Goal: Complete application form

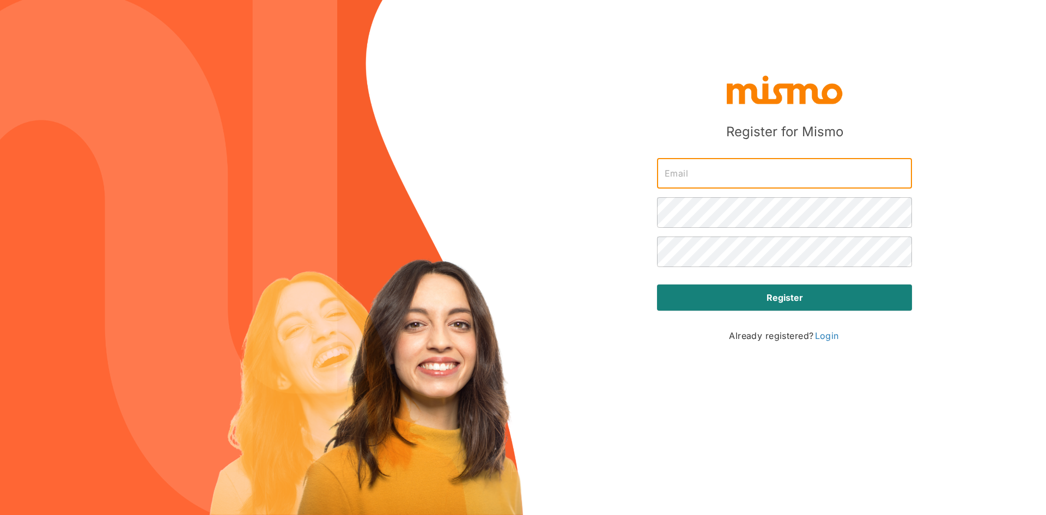
click at [727, 172] on input "text" at bounding box center [784, 173] width 255 height 31
drag, startPoint x: 793, startPoint y: 361, endPoint x: 788, endPoint y: 353, distance: 9.4
click at [792, 361] on div "Register for Mismo ​ ​ ​ Register Already registered? Login" at bounding box center [785, 206] width 273 height 318
click at [707, 175] on input "text" at bounding box center [784, 173] width 255 height 31
type input "[EMAIL_ADDRESS][DOMAIN_NAME]"
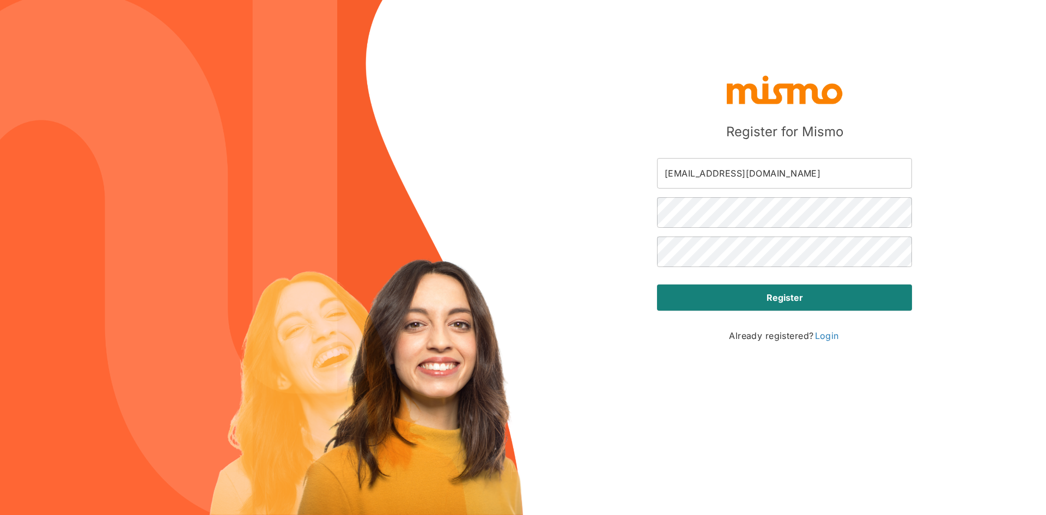
click at [997, 200] on div "Register for [PERSON_NAME] [PERSON_NAME][EMAIL_ADDRESS][DOMAIN_NAME] ​ ​ ​ Regi…" at bounding box center [523, 257] width 1046 height 515
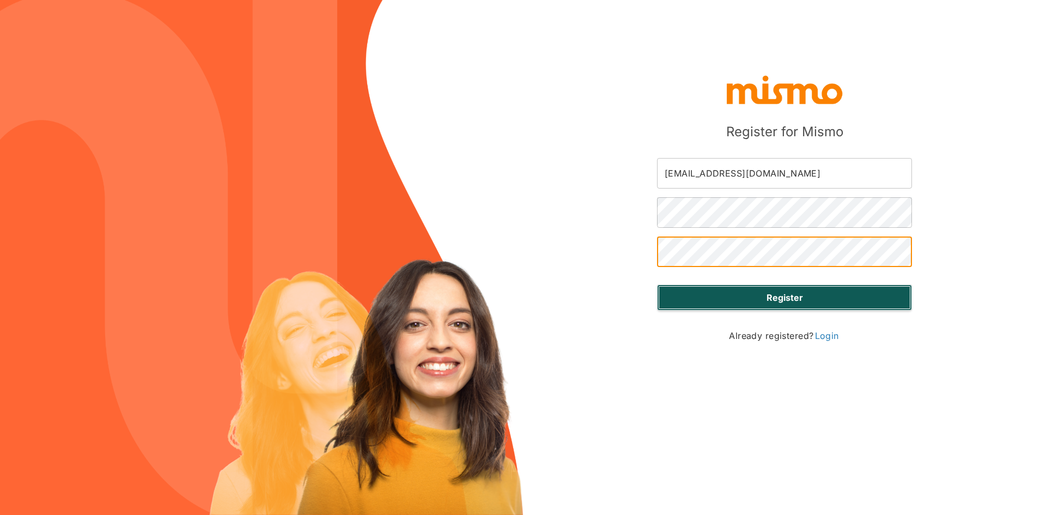
click at [742, 296] on button "Register" at bounding box center [784, 298] width 255 height 26
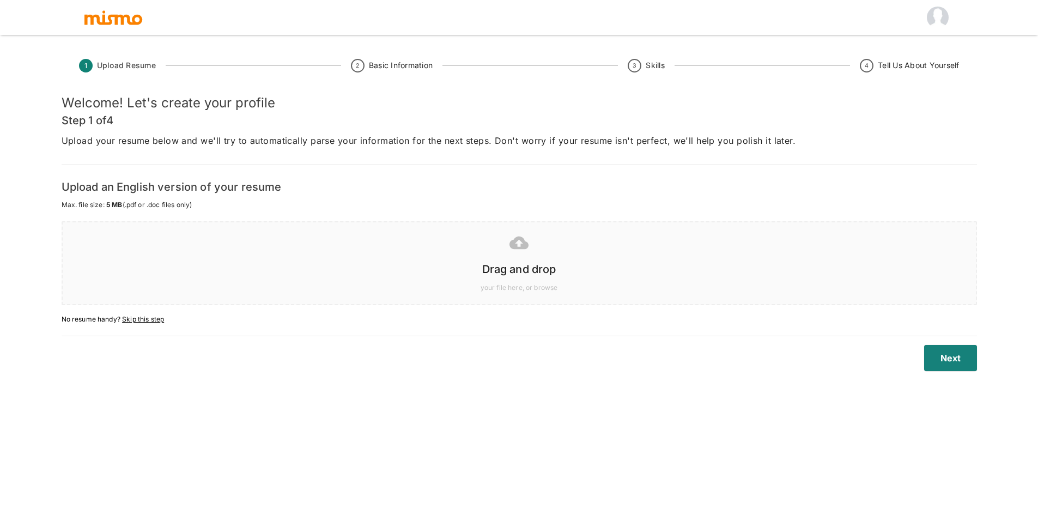
click at [336, 141] on p "Upload your resume below and we'll try to automatically parse your information …" at bounding box center [520, 140] width 916 height 15
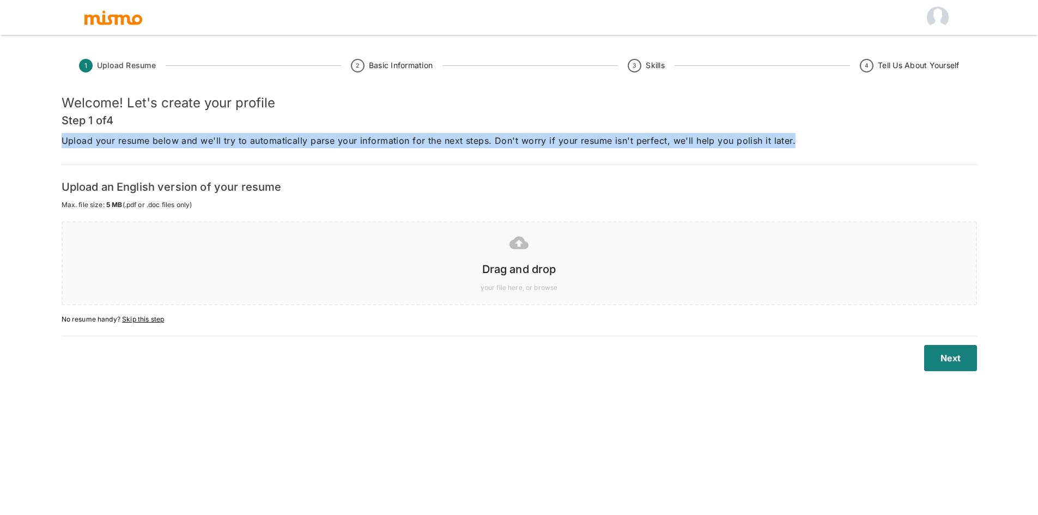
click at [336, 141] on p "Upload your resume below and we'll try to automatically parse your information …" at bounding box center [520, 140] width 916 height 15
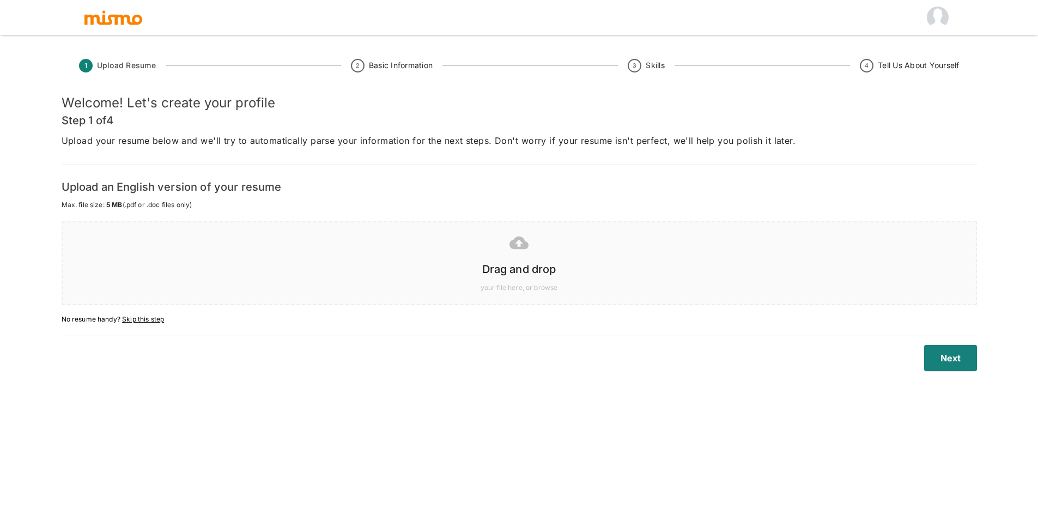
click at [303, 174] on div "Upload an English version of your resume Max. file size: 5 MB (.pdf or .doc fil…" at bounding box center [517, 193] width 920 height 39
click at [238, 182] on h6 "Upload an English version of your resume" at bounding box center [520, 186] width 916 height 17
click at [298, 182] on h6 "Upload an English version of your resume" at bounding box center [520, 186] width 916 height 17
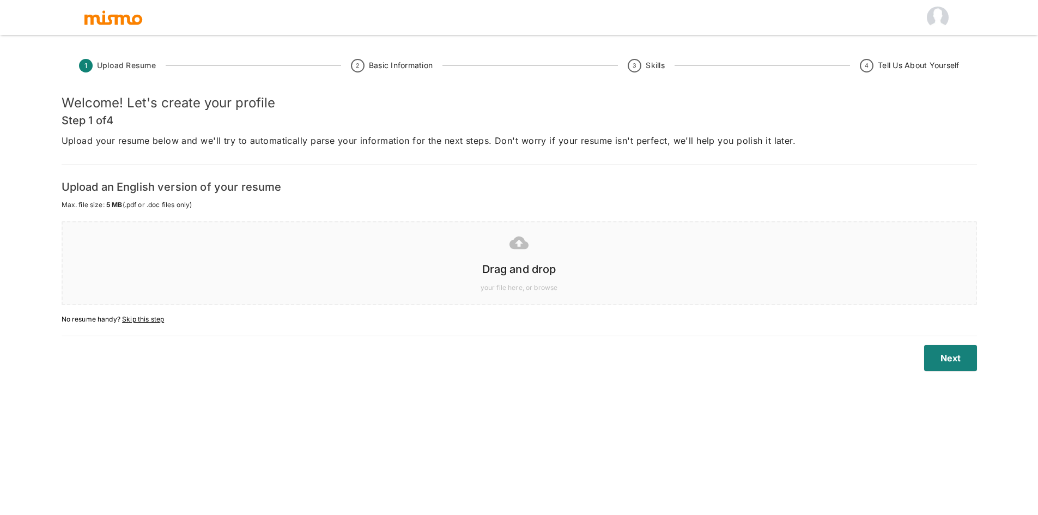
click at [299, 143] on p "Upload your resume below and we'll try to automatically parse your information …" at bounding box center [520, 140] width 916 height 15
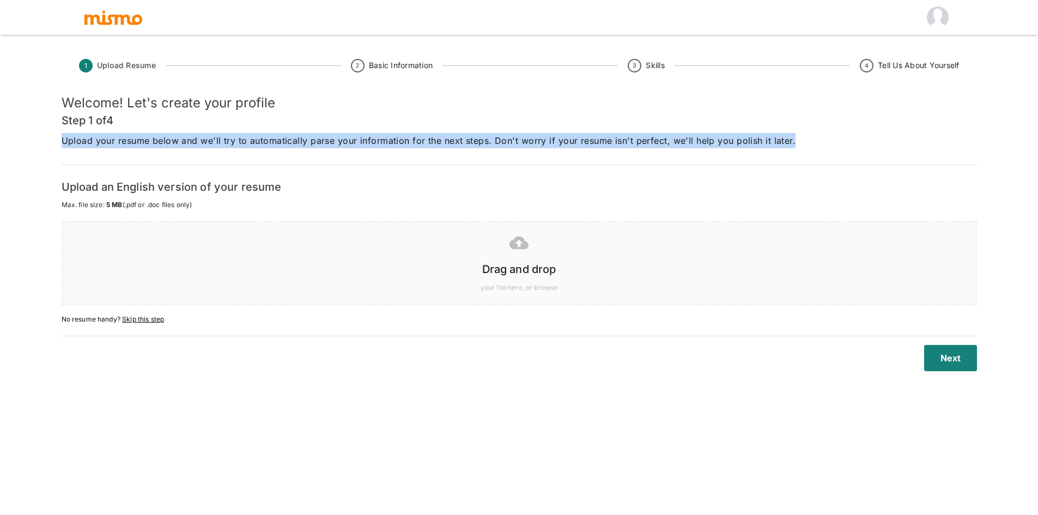
click at [299, 143] on p "Upload your resume below and we'll try to automatically parse your information …" at bounding box center [520, 140] width 916 height 15
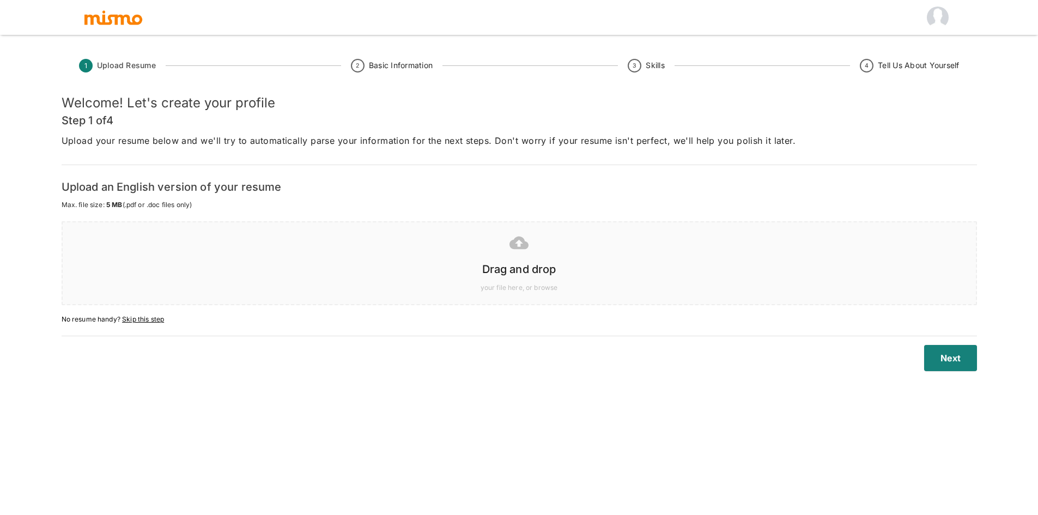
click at [251, 179] on h6 "Upload an English version of your resume" at bounding box center [520, 186] width 916 height 17
click at [499, 259] on div "Drag and drop" at bounding box center [517, 267] width 896 height 22
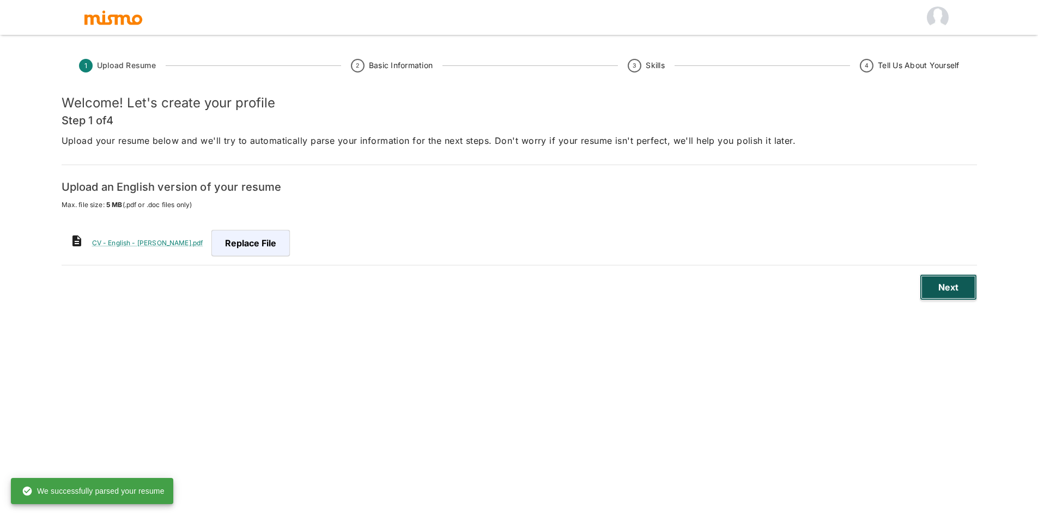
click at [947, 282] on button "Next" at bounding box center [948, 287] width 57 height 26
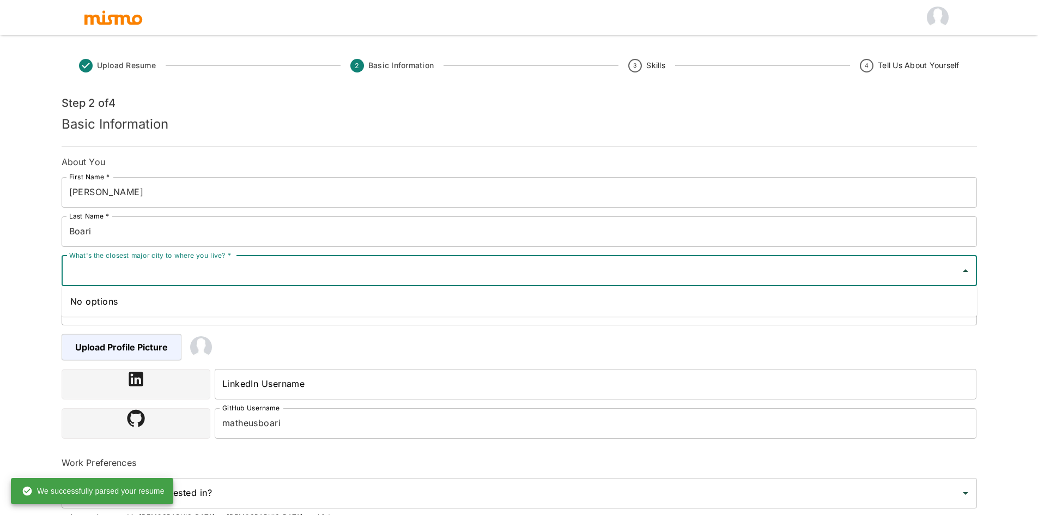
click at [233, 274] on input "What's the closest major city to where you live? *" at bounding box center [511, 271] width 890 height 21
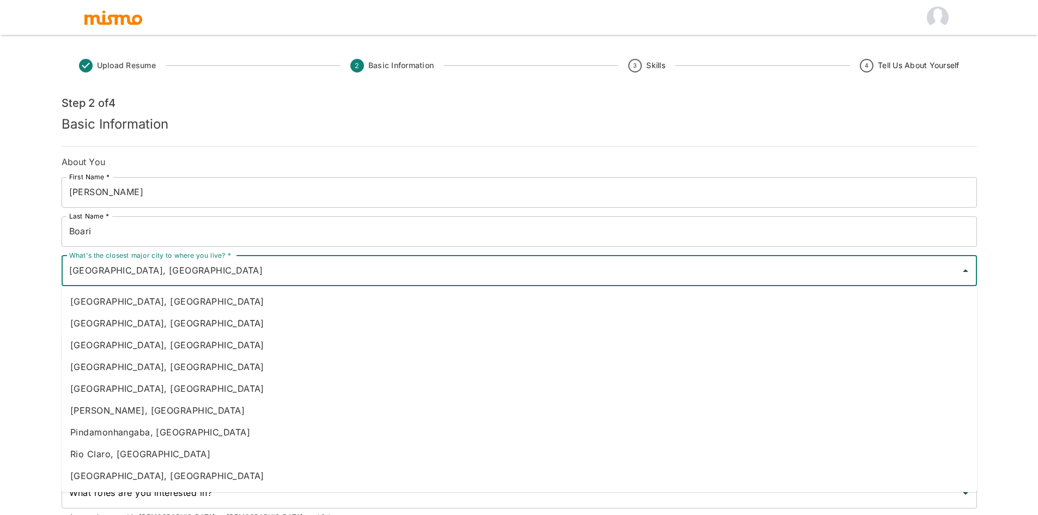
type input "[GEOGRAPHIC_DATA], [GEOGRAPHIC_DATA]"
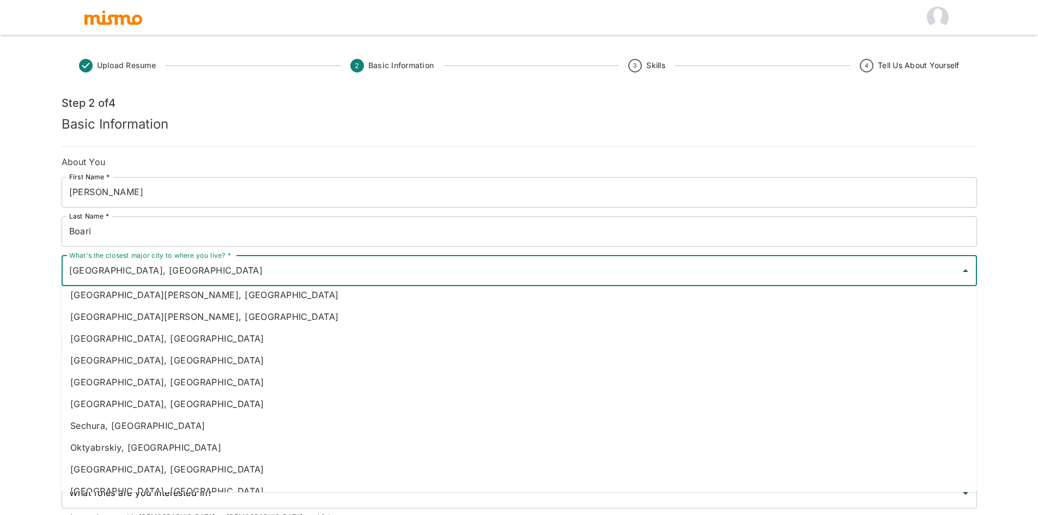
scroll to position [164, 0]
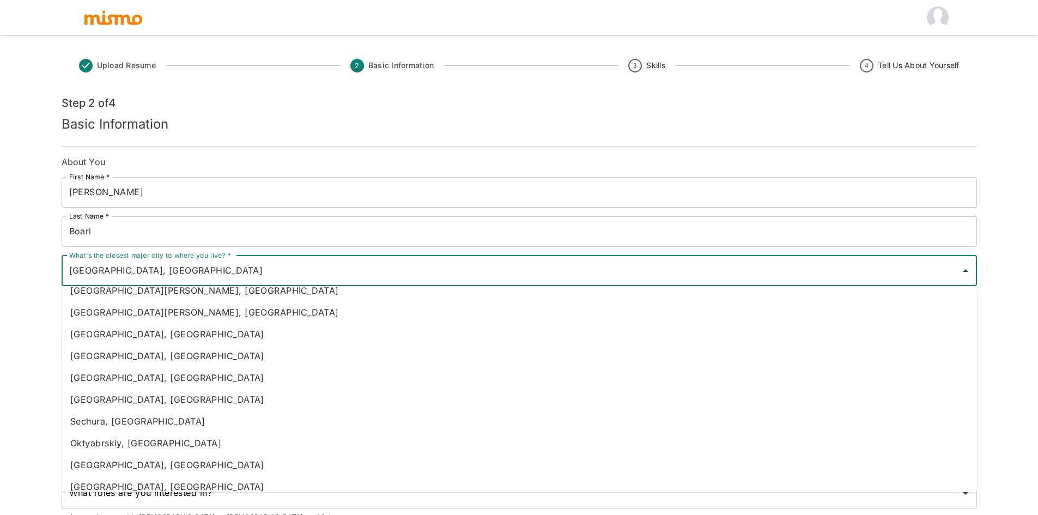
click at [158, 333] on li "[GEOGRAPHIC_DATA], [GEOGRAPHIC_DATA]" at bounding box center [520, 334] width 916 height 22
type input "[GEOGRAPHIC_DATA]"
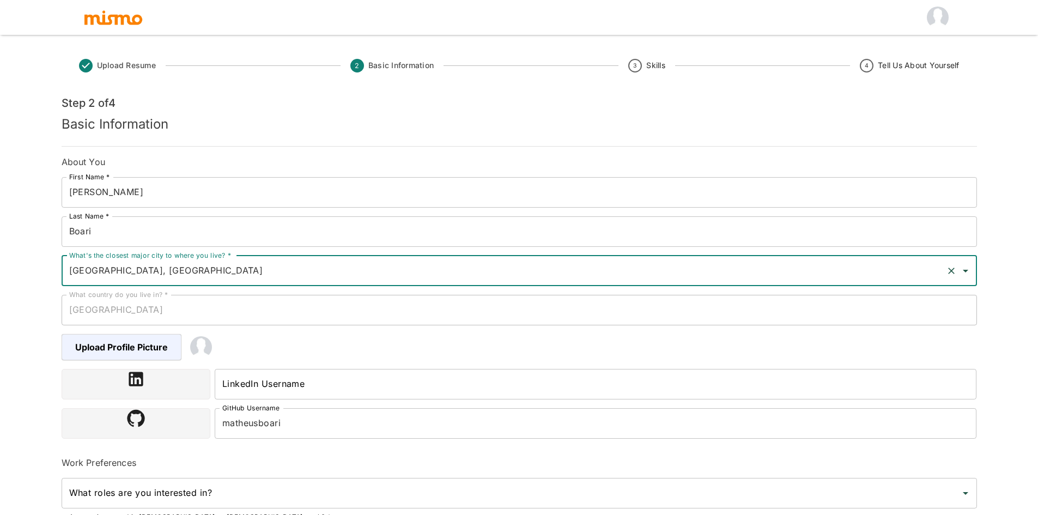
type input "[GEOGRAPHIC_DATA], [GEOGRAPHIC_DATA]"
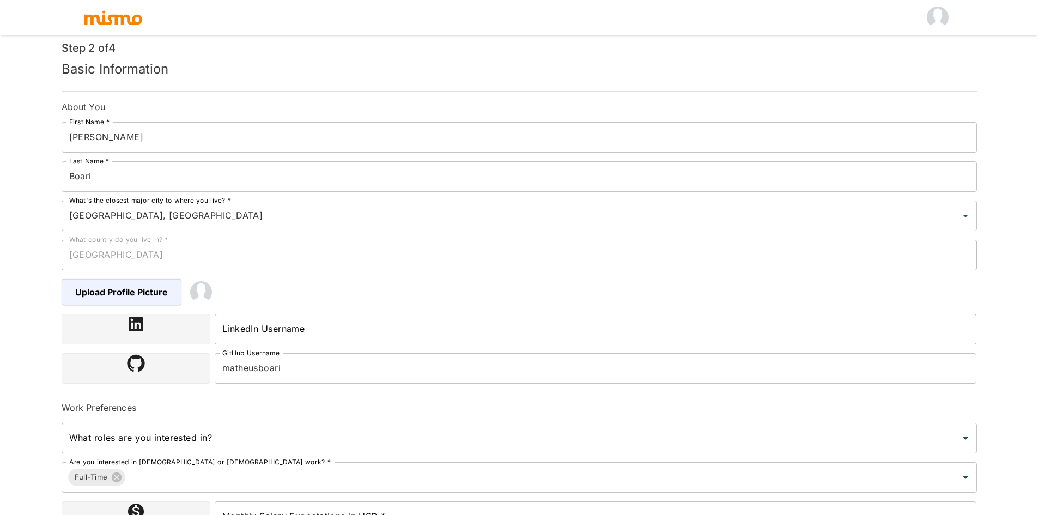
scroll to position [55, 0]
click at [124, 288] on span "Upload Profile Picture" at bounding box center [123, 293] width 123 height 26
click at [0, 0] on input "Upload Profile Picture" at bounding box center [0, 0] width 0 height 0
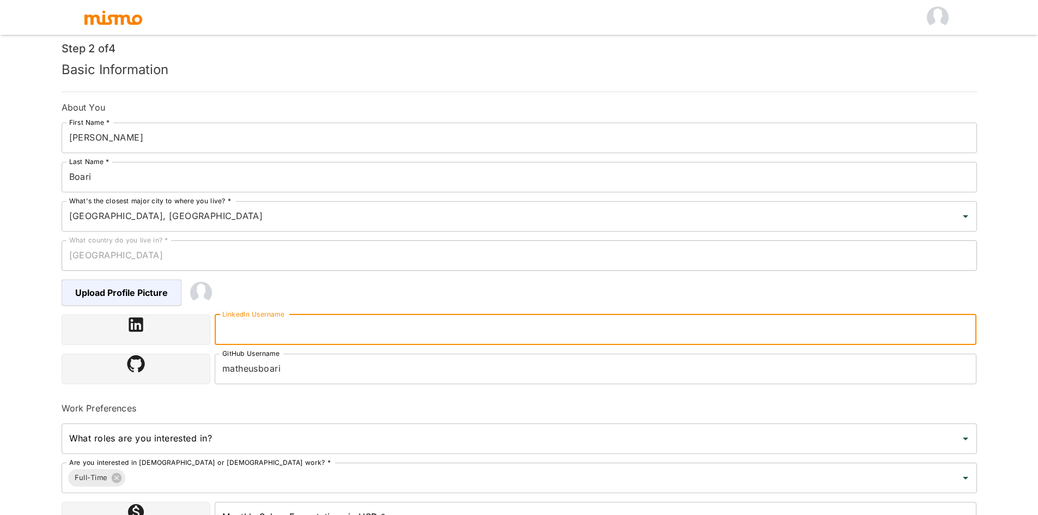
click at [266, 328] on input "LinkedIn Username" at bounding box center [596, 329] width 763 height 31
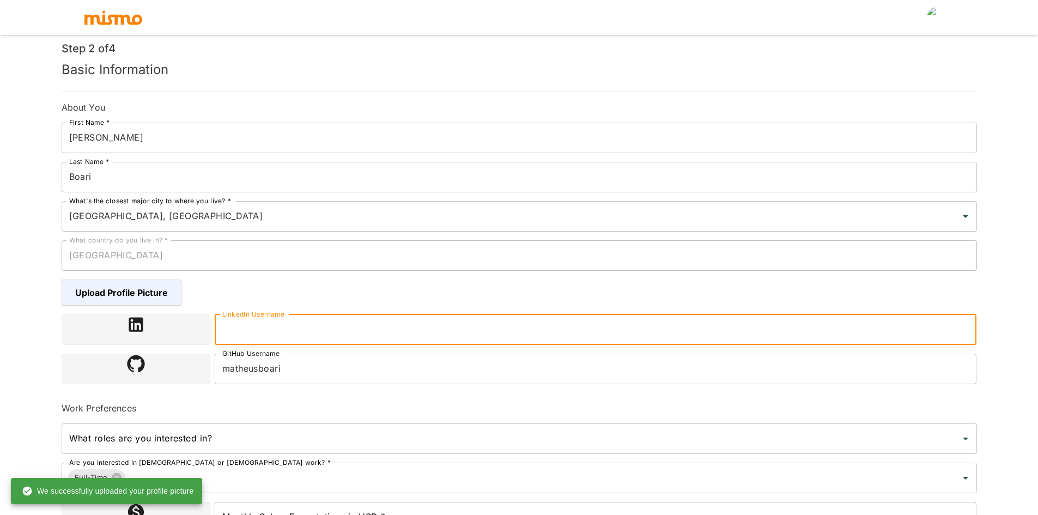
type input "[URL][DOMAIN_NAME]"
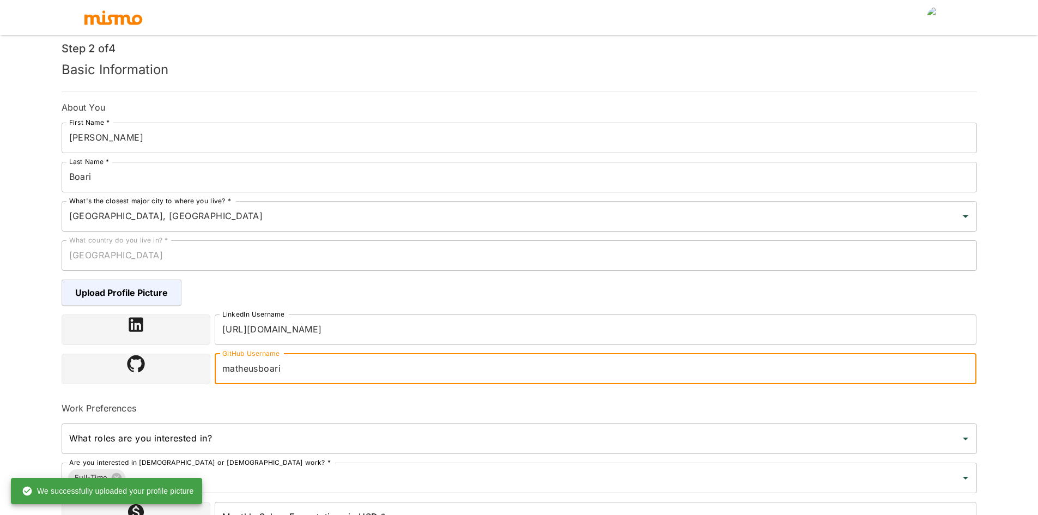
click at [292, 366] on input "matheusboari" at bounding box center [596, 369] width 763 height 31
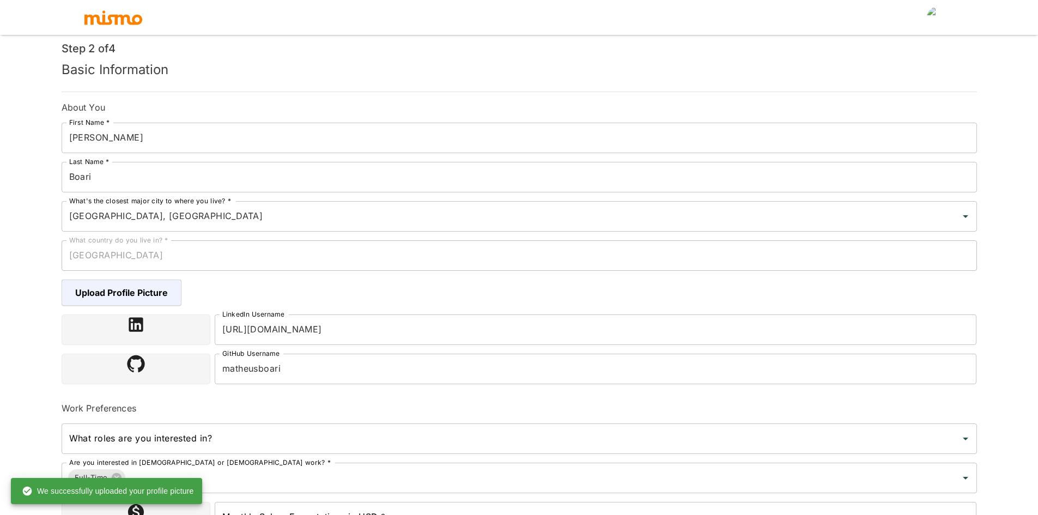
click at [297, 398] on div "Work Preferences" at bounding box center [515, 404] width 924 height 22
click at [296, 376] on input "matheusboari" at bounding box center [596, 369] width 763 height 31
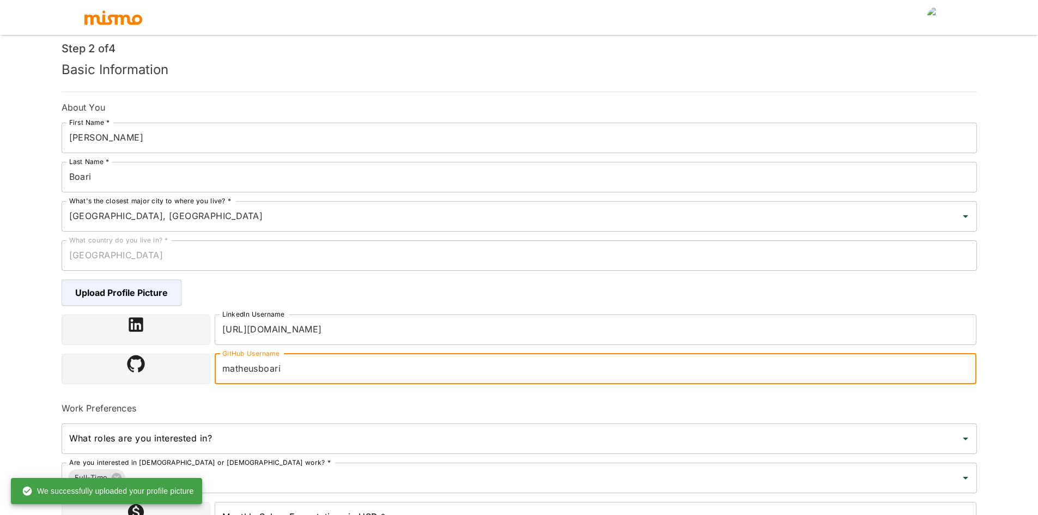
click at [286, 400] on div "Work Preferences" at bounding box center [515, 404] width 924 height 22
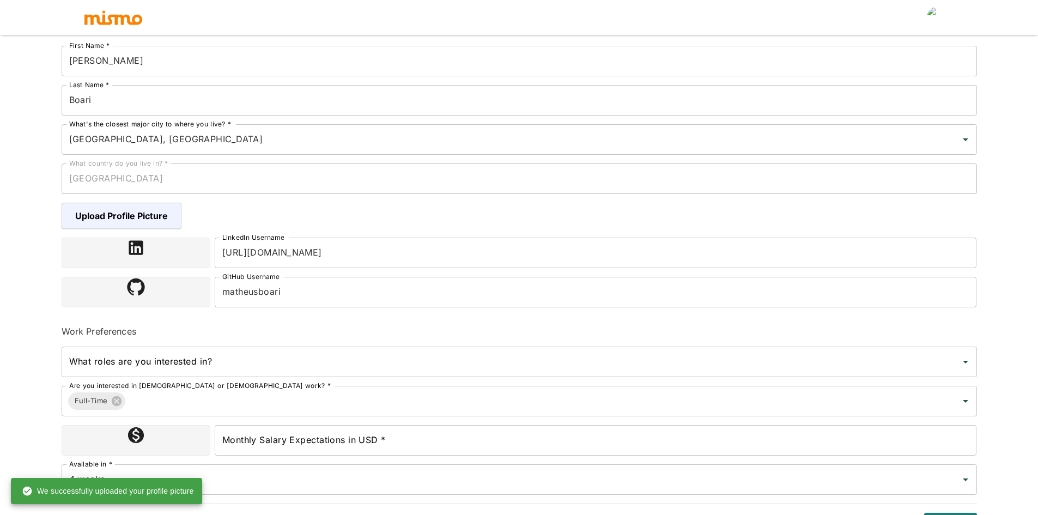
scroll to position [155, 0]
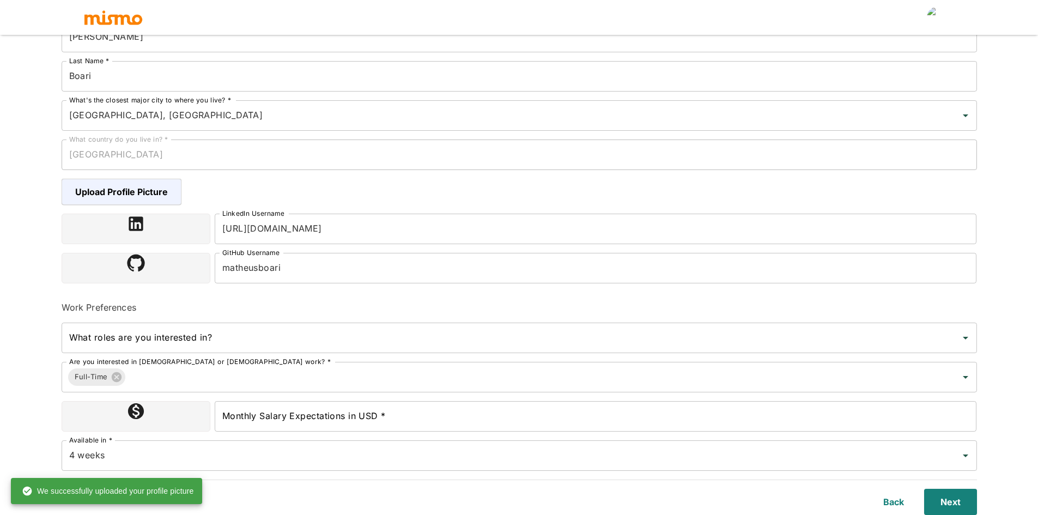
click at [237, 335] on input "What roles are you interested in?" at bounding box center [511, 338] width 890 height 21
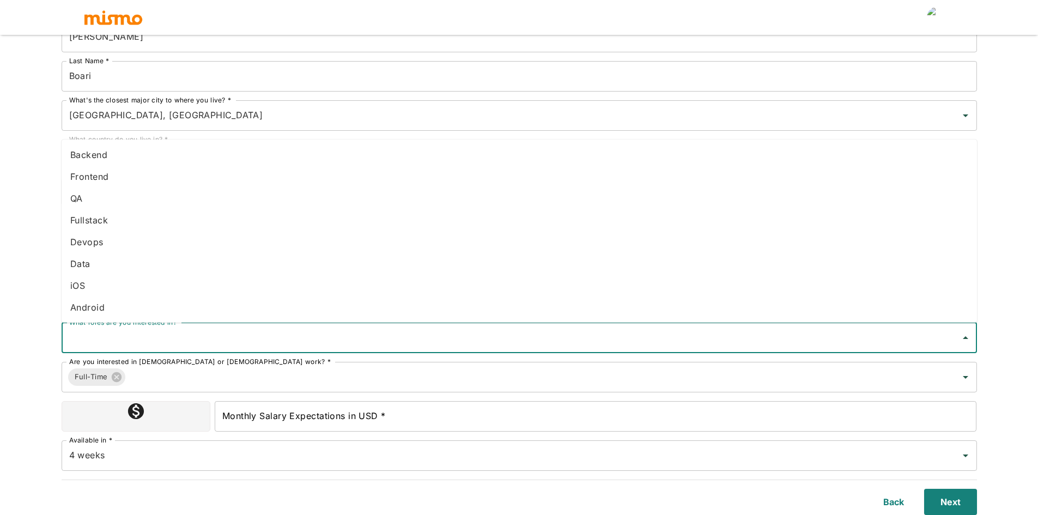
click at [140, 172] on li "Frontend" at bounding box center [520, 177] width 916 height 22
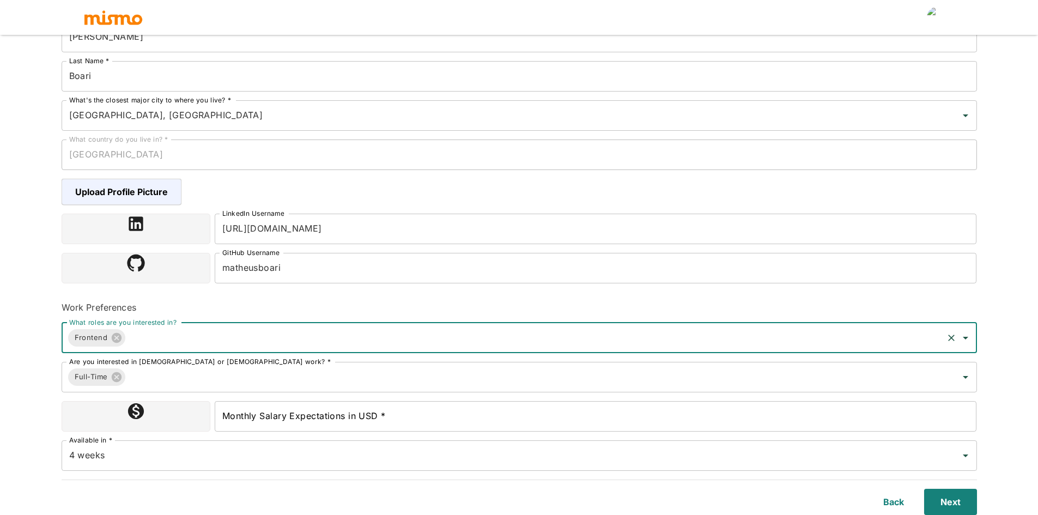
click at [192, 342] on input "What roles are you interested in?" at bounding box center [534, 338] width 814 height 21
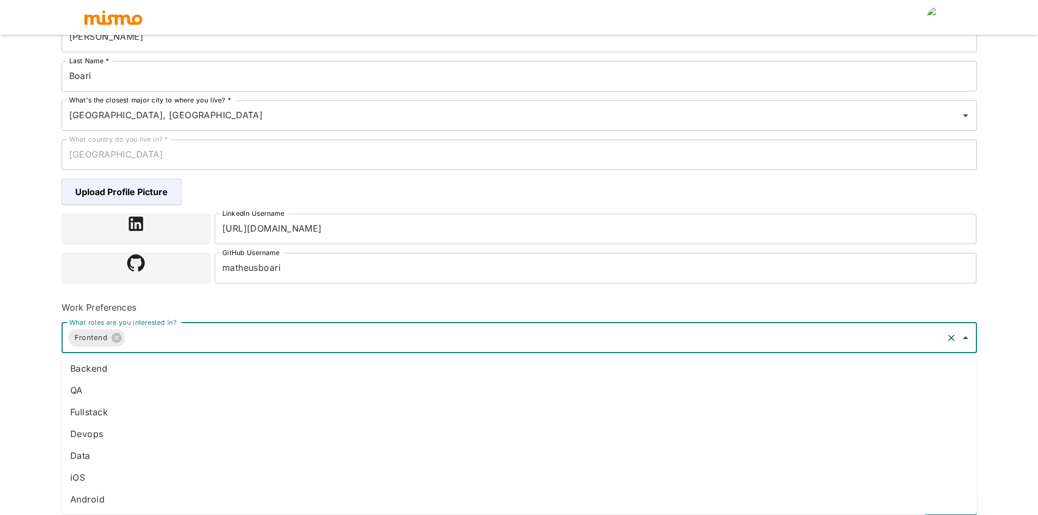
click at [136, 375] on li "Backend" at bounding box center [520, 369] width 916 height 22
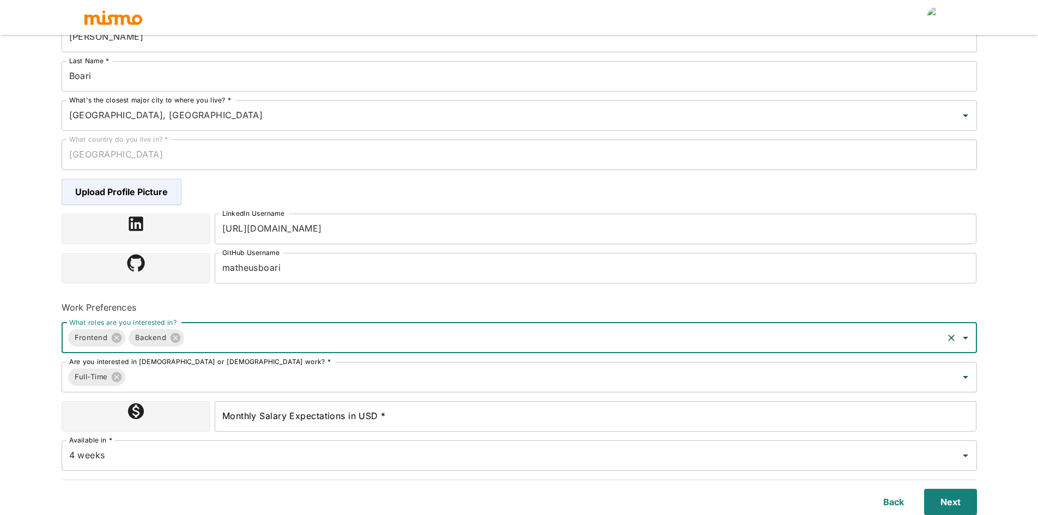
click at [253, 341] on input "What roles are you interested in?" at bounding box center [563, 338] width 755 height 21
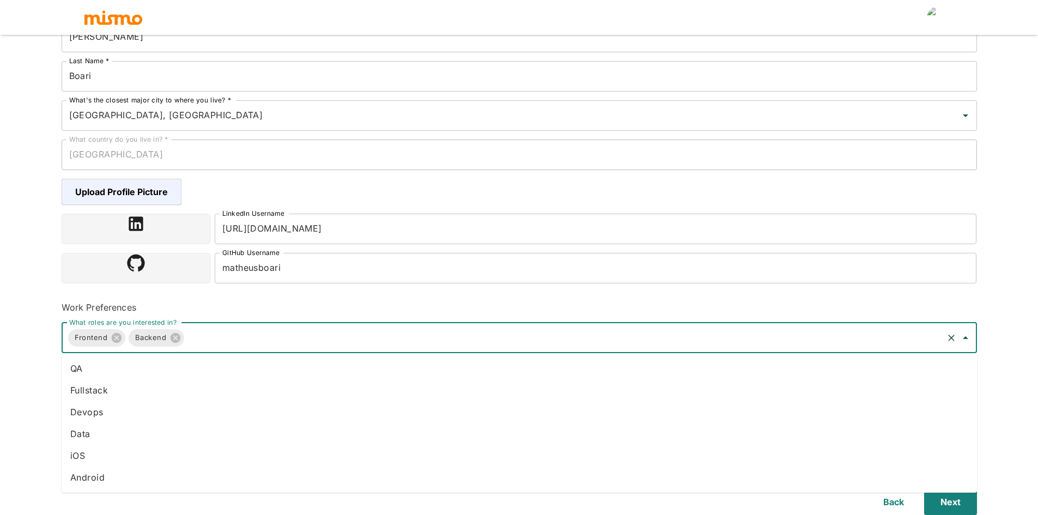
click at [138, 393] on li "Fullstack" at bounding box center [520, 390] width 916 height 22
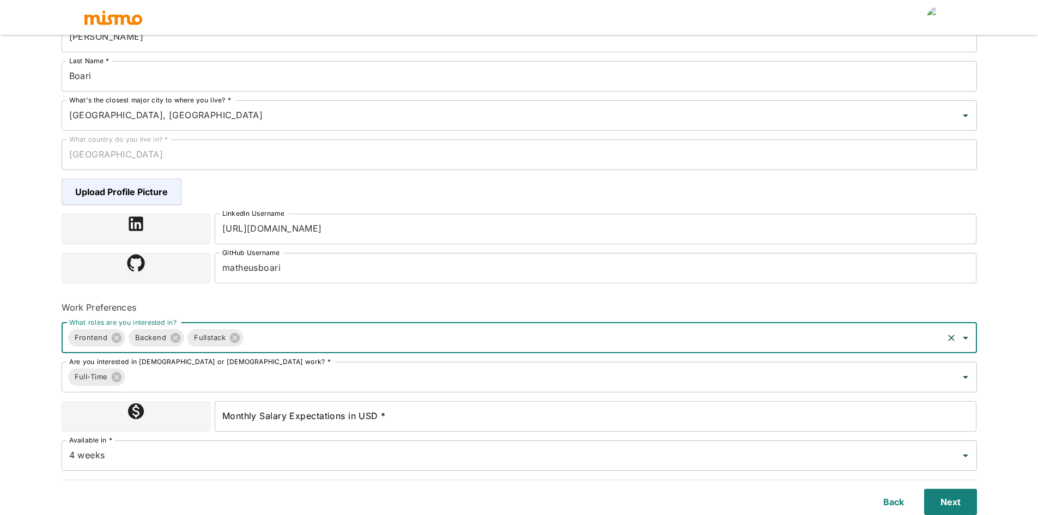
click at [292, 340] on input "What roles are you interested in?" at bounding box center [593, 338] width 696 height 21
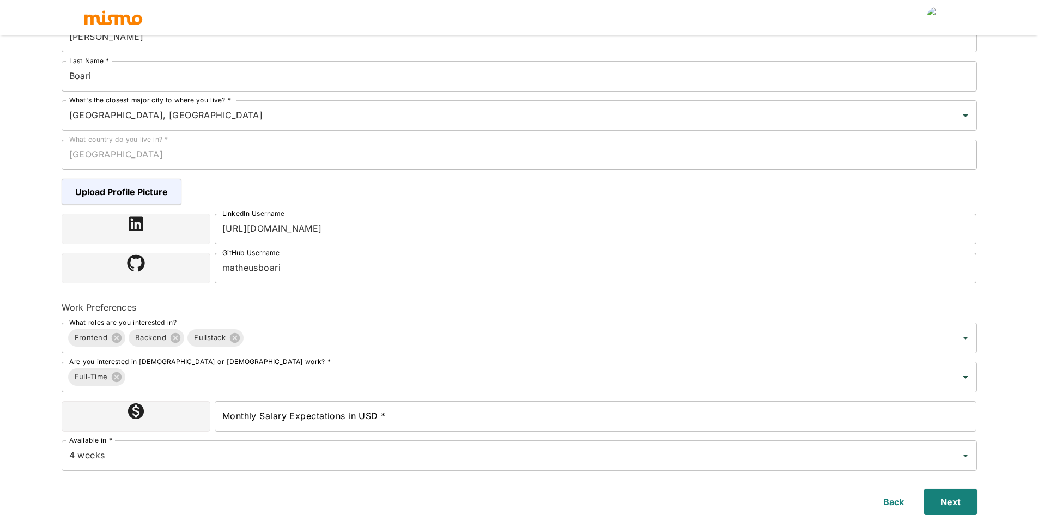
click at [36, 358] on div "Upload Resume 2 Basic Information 3 Skills 4 Tell Us About Yourself Step 2 of 4…" at bounding box center [519, 115] width 1038 height 541
click at [263, 410] on input "Monthly Salary Expectations in USD *" at bounding box center [596, 416] width 763 height 31
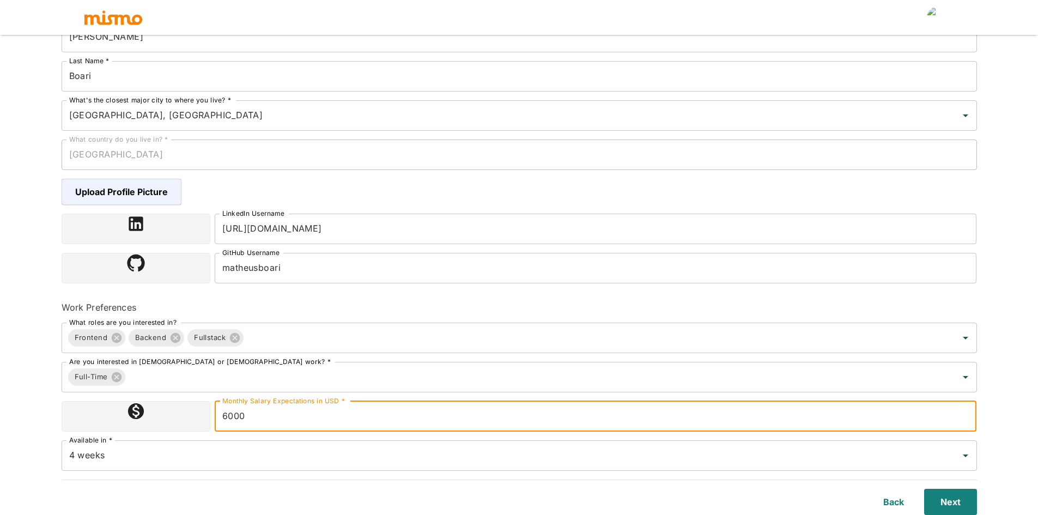
type input "6000"
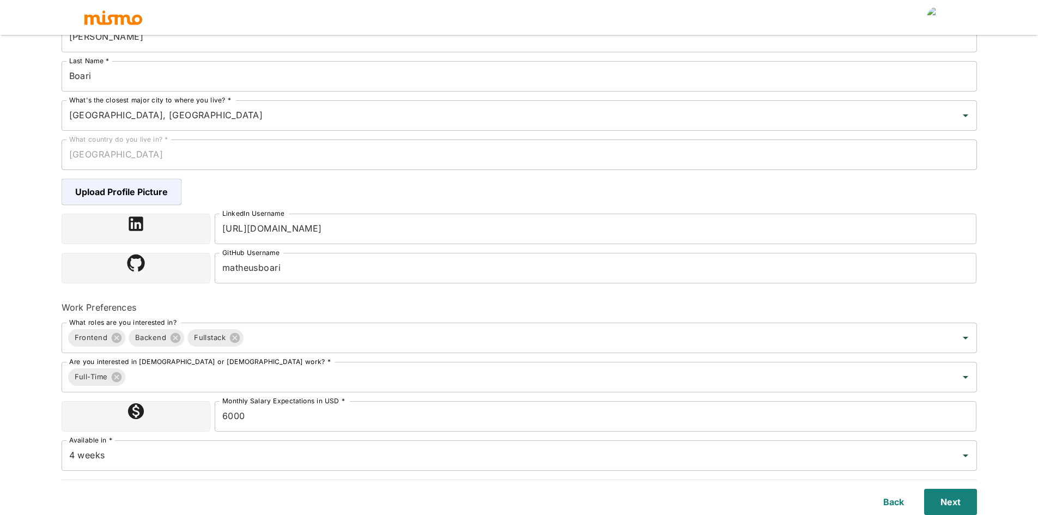
click at [47, 386] on html "Upload Resume 2 Basic Information 3 Skills 4 Tell Us About Yourself Step 2 of 4…" at bounding box center [519, 115] width 1038 height 541
click at [131, 416] on icon at bounding box center [136, 411] width 16 height 16
click at [114, 453] on input "4 weeks" at bounding box center [503, 455] width 875 height 21
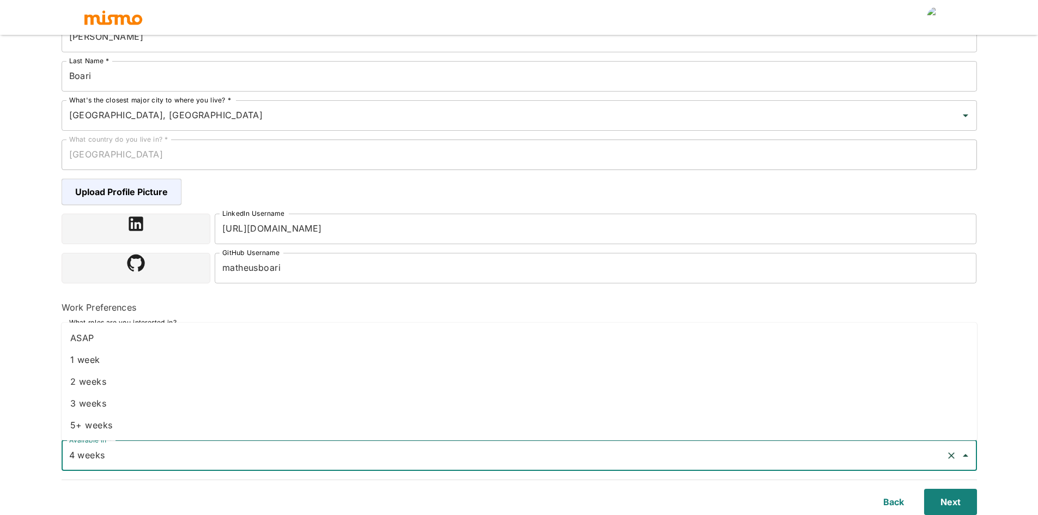
click at [129, 477] on div "Back Next" at bounding box center [513, 495] width 929 height 39
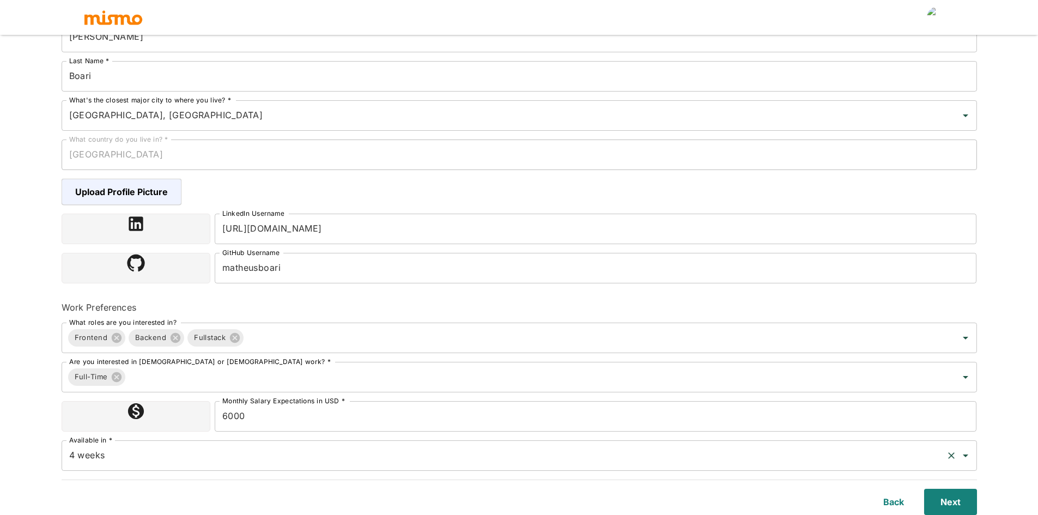
click at [134, 459] on input "4 weeks" at bounding box center [503, 455] width 875 height 21
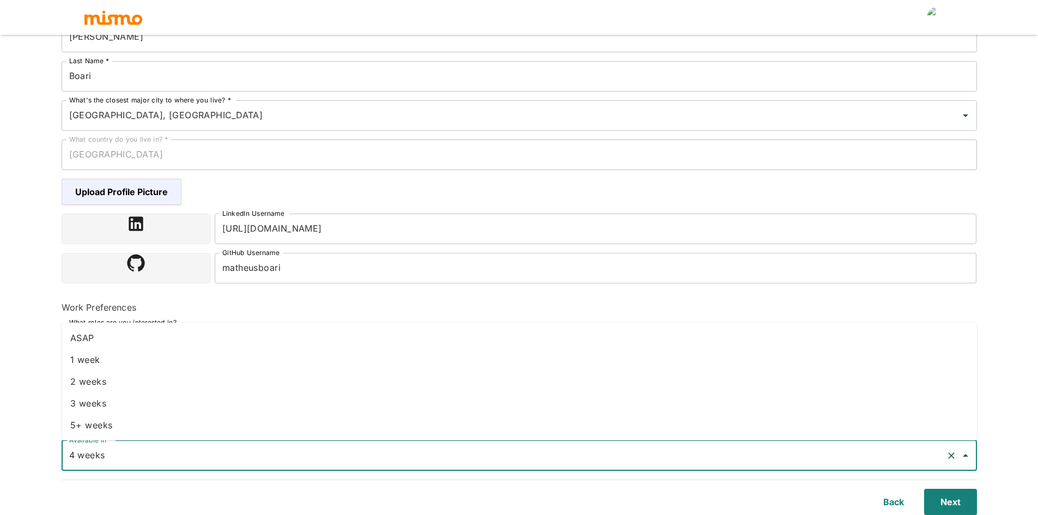
click at [133, 344] on li "ASAP" at bounding box center [520, 338] width 916 height 22
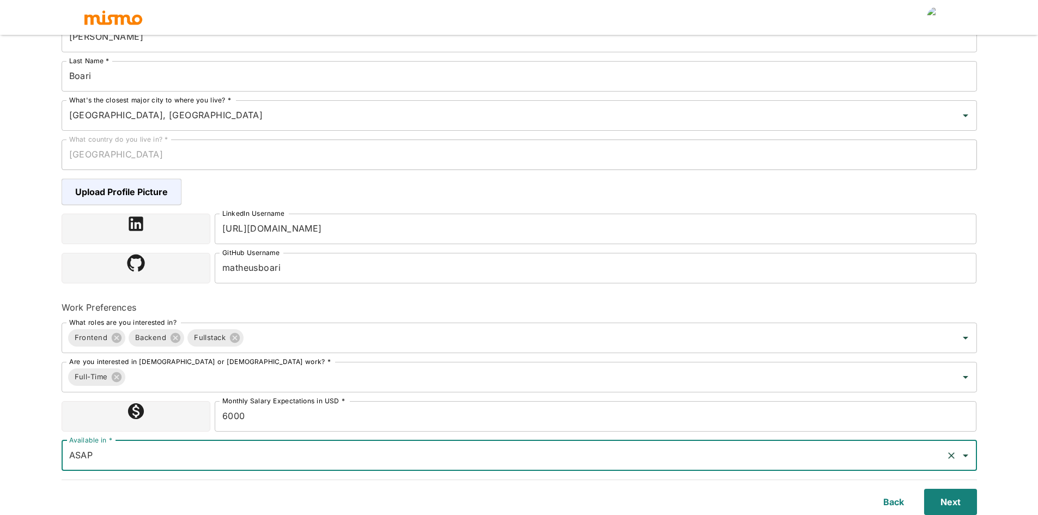
click at [41, 360] on div "Upload Resume 2 Basic Information 3 Skills 4 Tell Us About Yourself Step 2 of 4…" at bounding box center [519, 115] width 1038 height 541
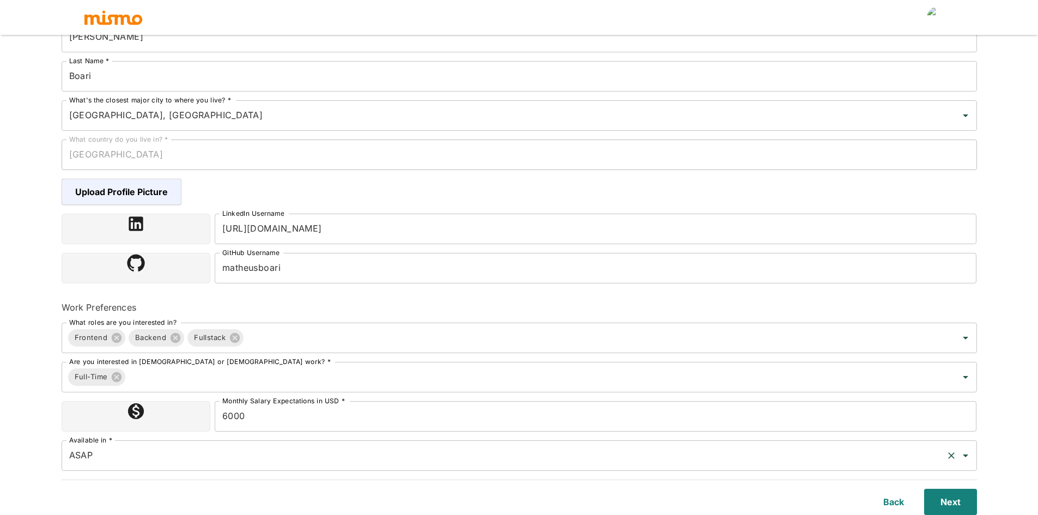
drag, startPoint x: 170, startPoint y: 462, endPoint x: 160, endPoint y: 456, distance: 11.5
click at [170, 461] on input "ASAP" at bounding box center [503, 455] width 875 height 21
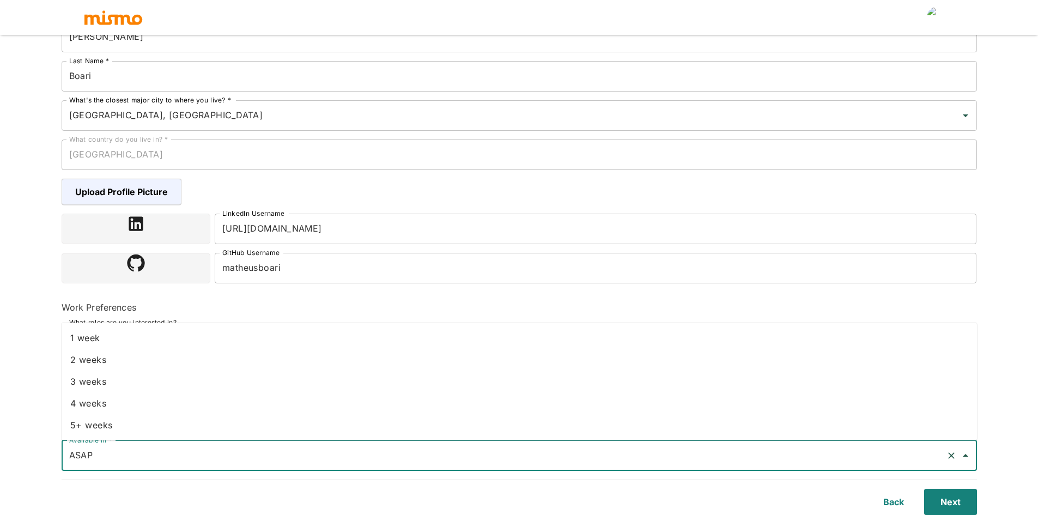
click at [125, 340] on li "1 week" at bounding box center [520, 338] width 916 height 22
type input "1 week"
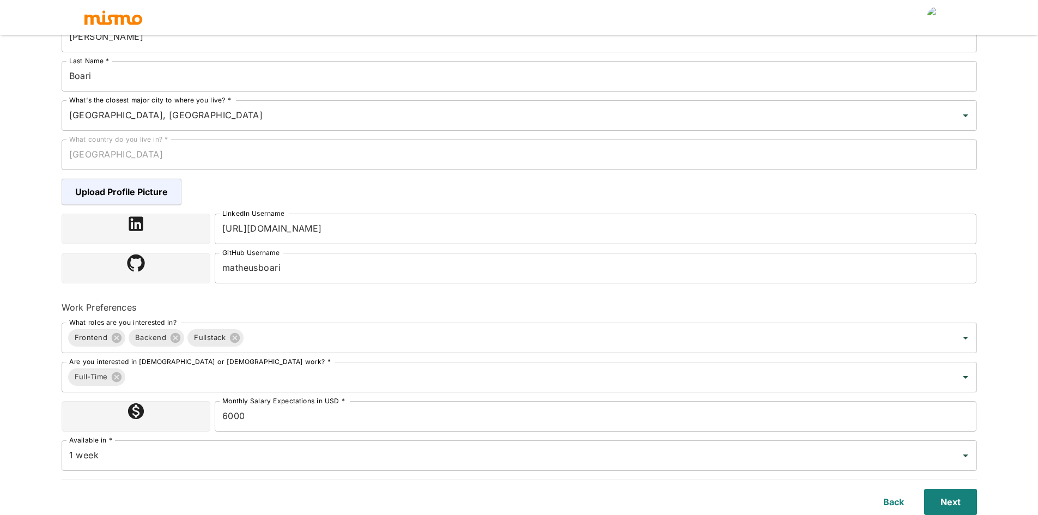
click at [32, 366] on div "Upload Resume 2 Basic Information 3 Skills 4 Tell Us About Yourself Step 2 of 4…" at bounding box center [519, 115] width 1038 height 541
click at [947, 500] on button "Next" at bounding box center [948, 502] width 57 height 26
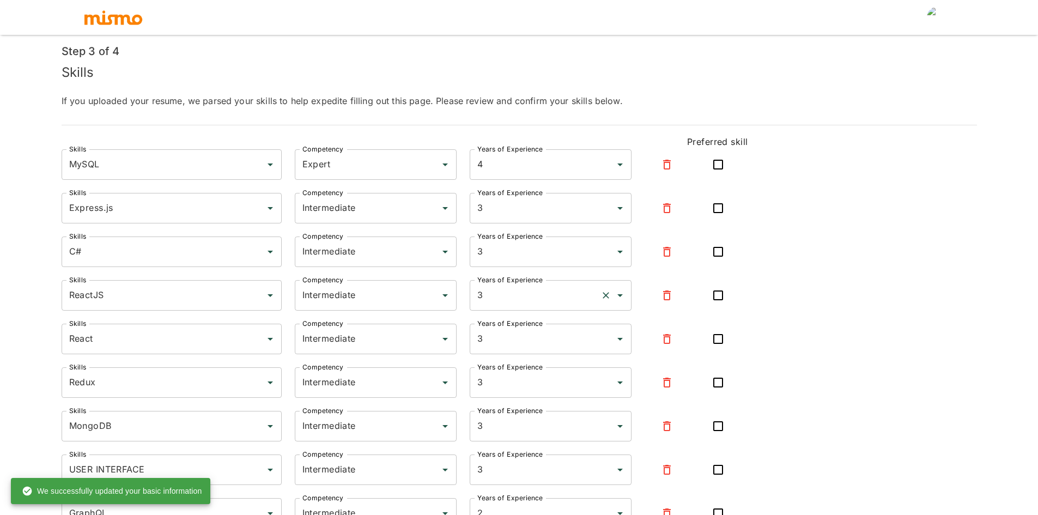
scroll to position [109, 0]
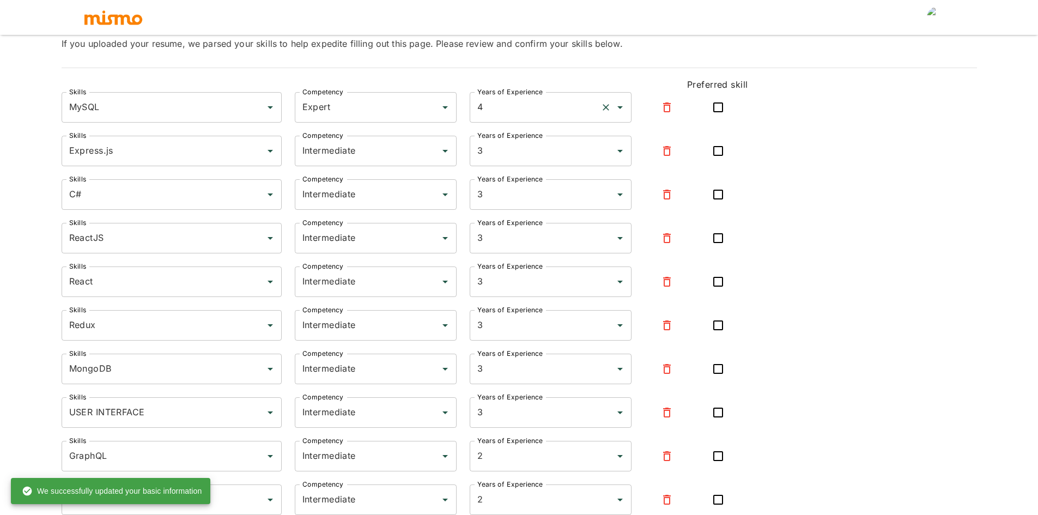
click at [521, 110] on input "4" at bounding box center [536, 107] width 122 height 21
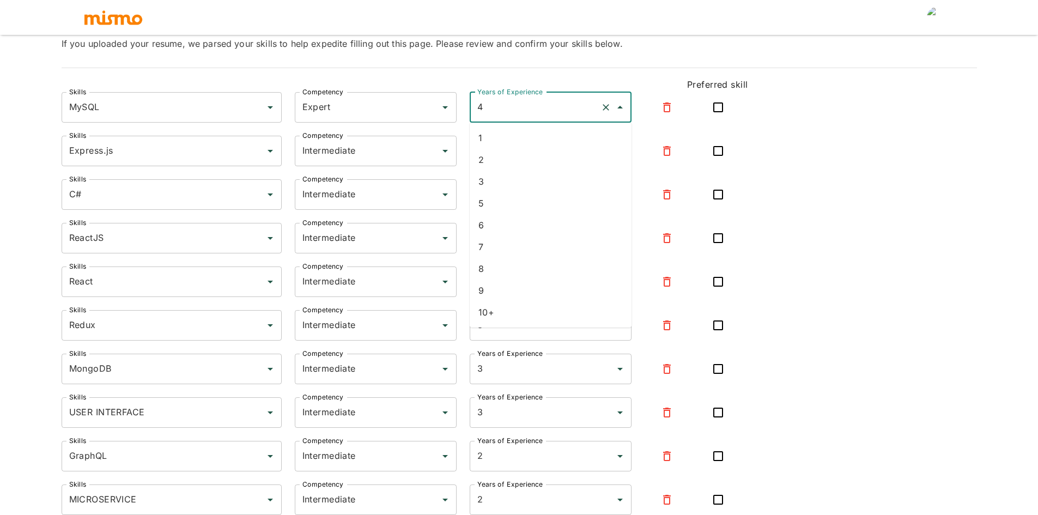
click at [553, 107] on input "4" at bounding box center [536, 107] width 122 height 21
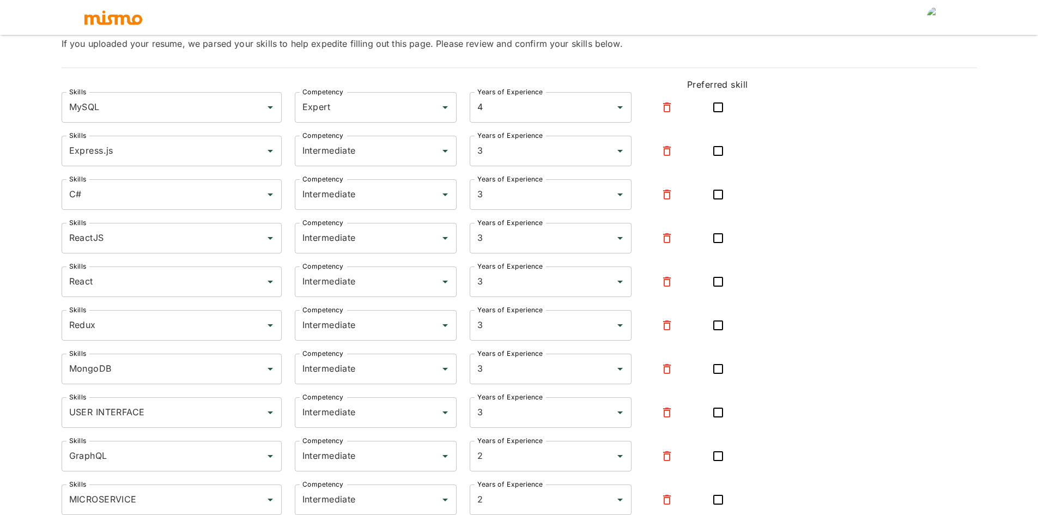
click at [560, 107] on input "4" at bounding box center [536, 107] width 122 height 21
click at [535, 152] on input "3" at bounding box center [536, 151] width 122 height 21
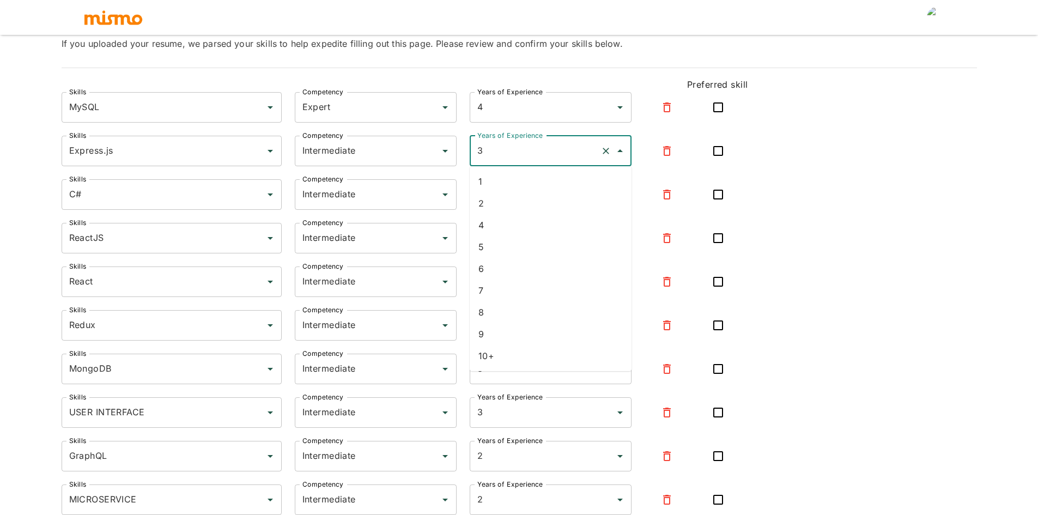
click at [508, 287] on li "7" at bounding box center [551, 291] width 162 height 22
type input "7"
click at [503, 198] on input "3" at bounding box center [536, 194] width 122 height 21
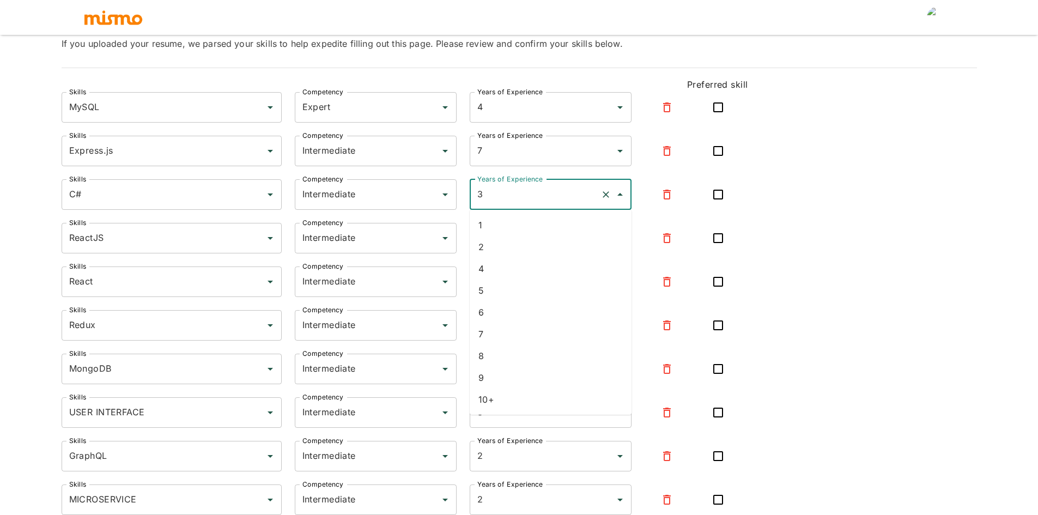
click at [495, 229] on li "1" at bounding box center [551, 225] width 162 height 22
type input "1"
click at [410, 201] on input "Intermediate" at bounding box center [361, 194] width 122 height 21
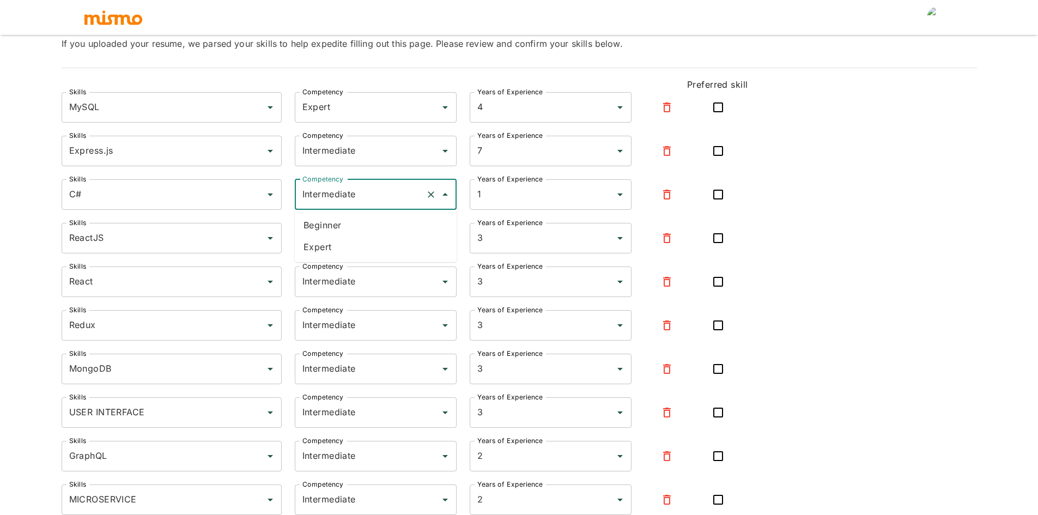
click at [354, 227] on li "Beginner" at bounding box center [376, 225] width 162 height 22
type input "Beginner"
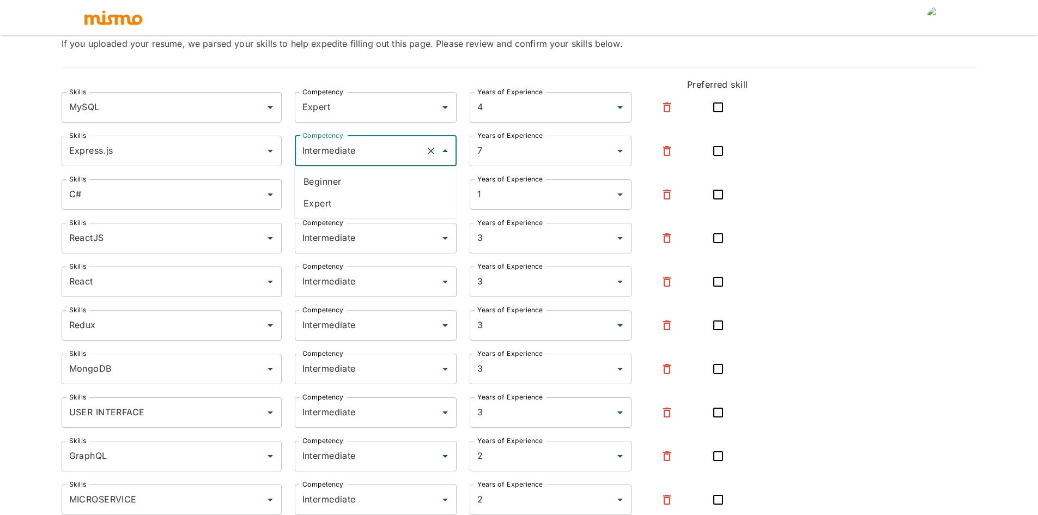
click at [365, 154] on input "Intermediate" at bounding box center [361, 151] width 122 height 21
click at [349, 202] on li "Expert" at bounding box center [376, 203] width 162 height 22
type input "Expert"
click at [365, 107] on input "Expert" at bounding box center [361, 107] width 122 height 21
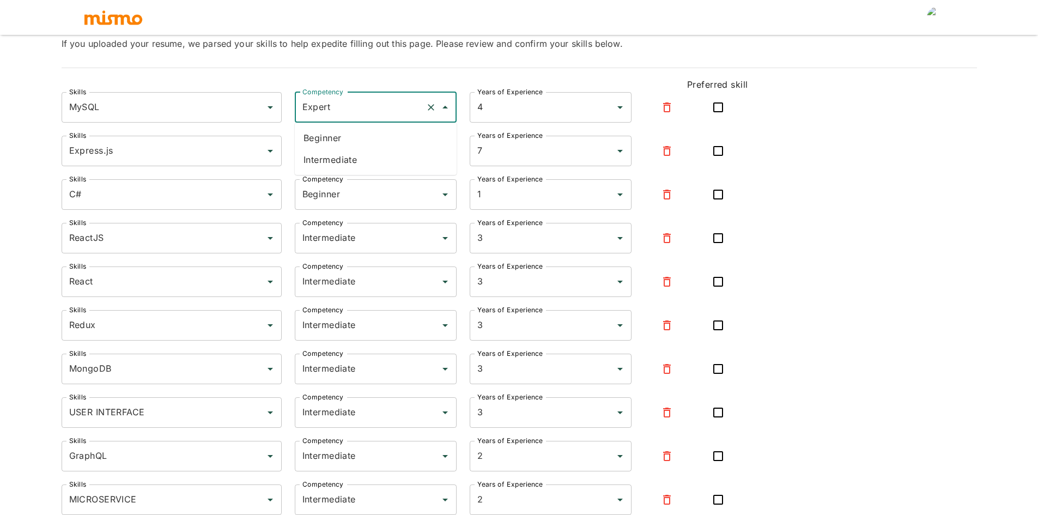
click at [362, 108] on input "Expert" at bounding box center [361, 107] width 122 height 21
click at [362, 76] on div "Skills MySQL Skills Competency Expert Competency Years of Experience 4 Years of…" at bounding box center [396, 99] width 704 height 48
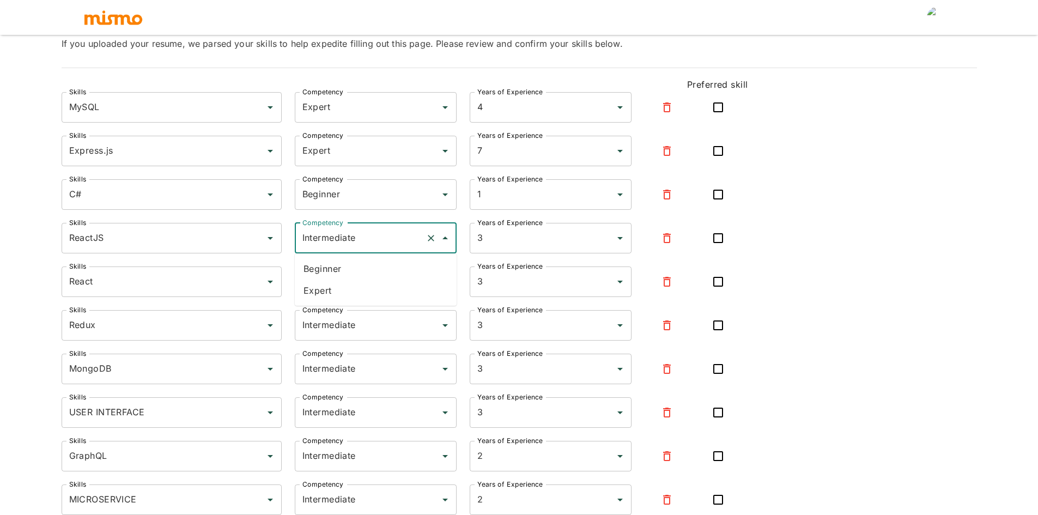
click at [355, 236] on input "Intermediate" at bounding box center [361, 238] width 122 height 21
click at [340, 285] on li "Expert" at bounding box center [376, 291] width 162 height 22
type input "Expert"
click at [365, 283] on input "Intermediate" at bounding box center [361, 281] width 122 height 21
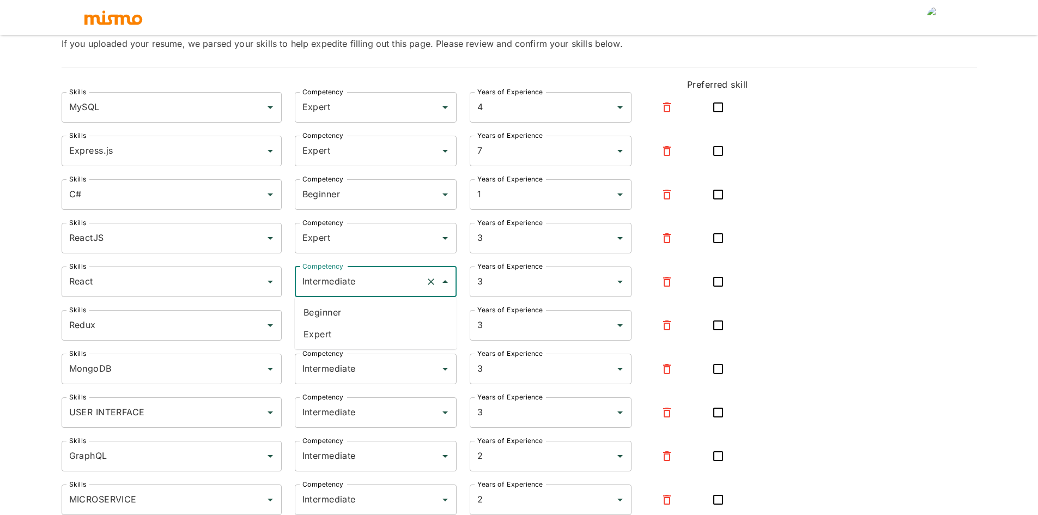
click at [344, 329] on li "Expert" at bounding box center [376, 334] width 162 height 22
type input "Expert"
click at [667, 241] on icon "button" at bounding box center [667, 238] width 13 height 13
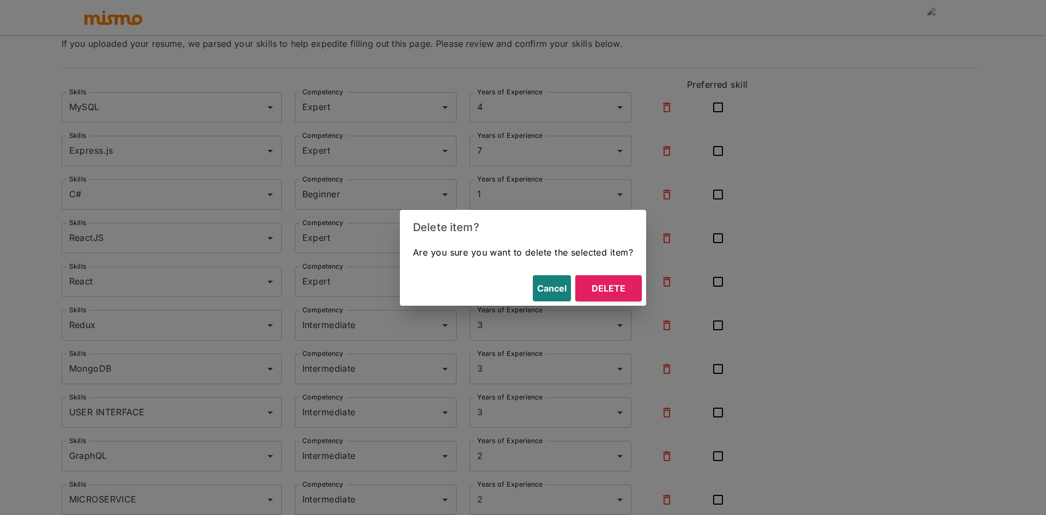
click at [604, 288] on button "Delete" at bounding box center [609, 288] width 66 height 26
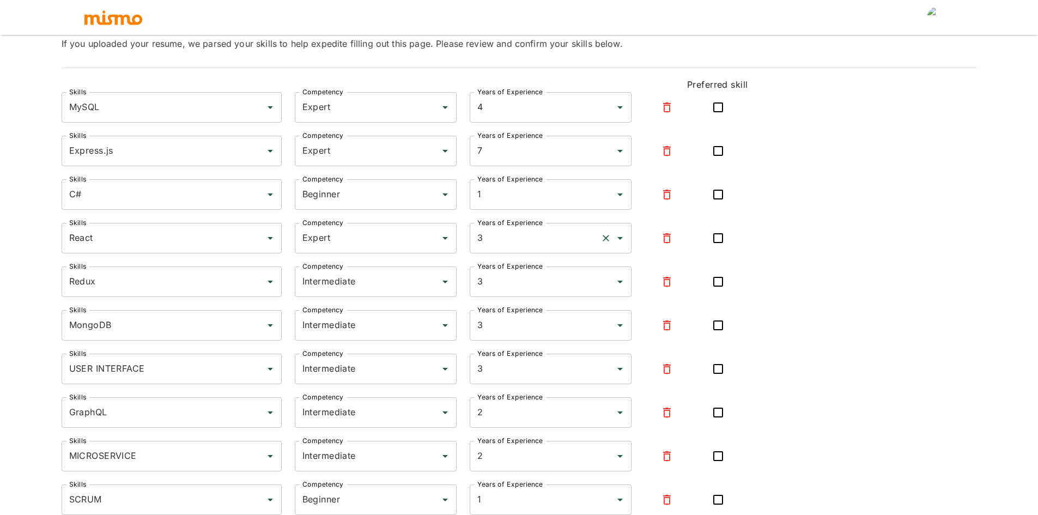
click at [534, 241] on input "3" at bounding box center [536, 238] width 122 height 21
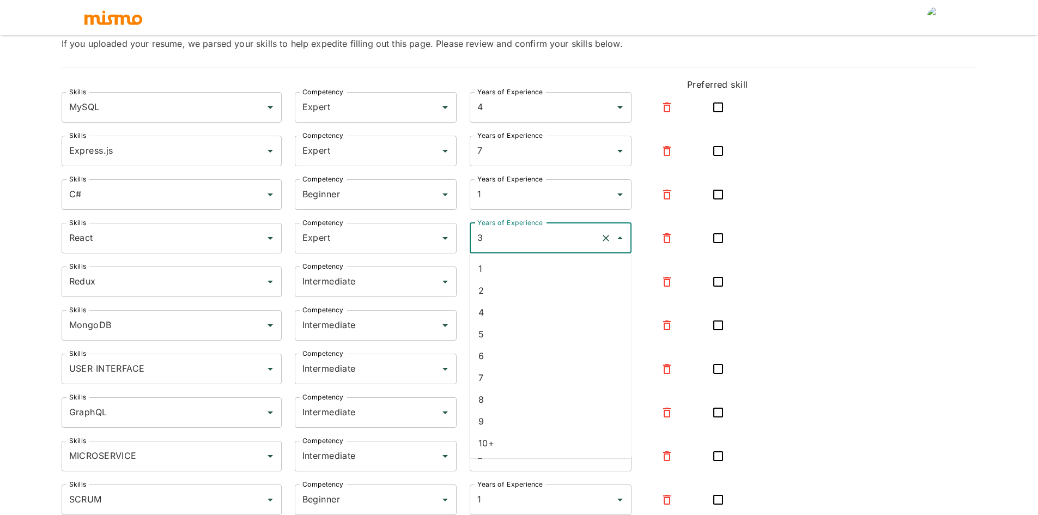
click at [495, 332] on li "5" at bounding box center [551, 334] width 162 height 22
click at [504, 241] on input "5" at bounding box center [536, 238] width 122 height 21
click at [503, 358] on li "6" at bounding box center [551, 356] width 162 height 22
type input "6"
click at [813, 235] on div "Skills MySQL Skills Competency Expert Competency Years of Experience 4 Years of…" at bounding box center [520, 519] width 916 height 855
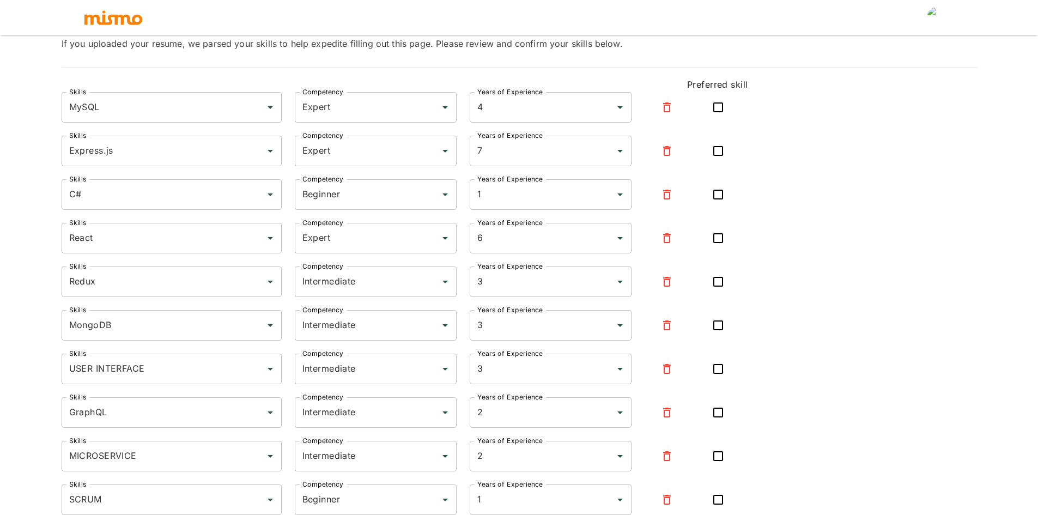
click at [866, 297] on div "Skills MySQL Skills Competency Expert Competency Years of Experience 4 Years of…" at bounding box center [520, 519] width 916 height 855
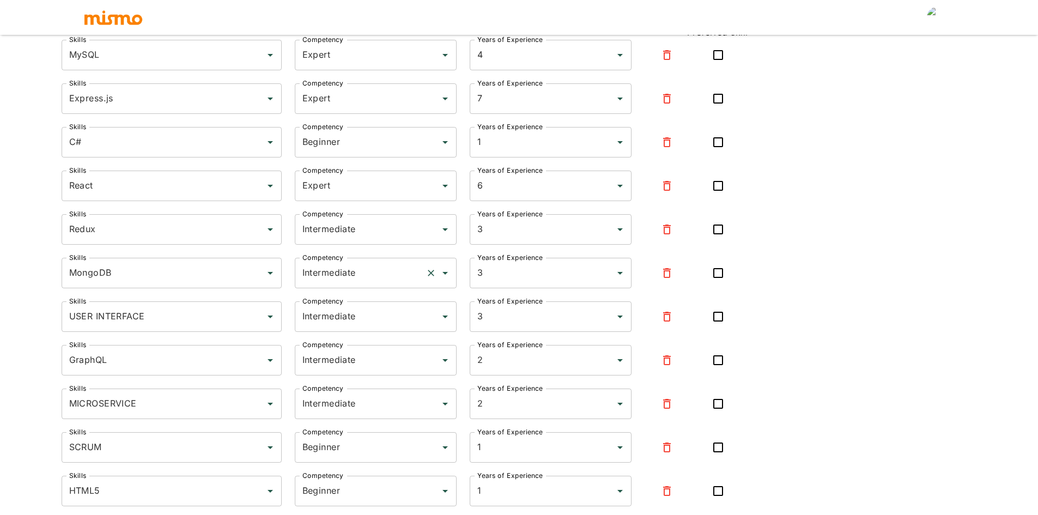
scroll to position [164, 0]
click at [371, 234] on input "Intermediate" at bounding box center [361, 227] width 122 height 21
click at [343, 280] on li "Expert" at bounding box center [376, 280] width 162 height 22
type input "Expert"
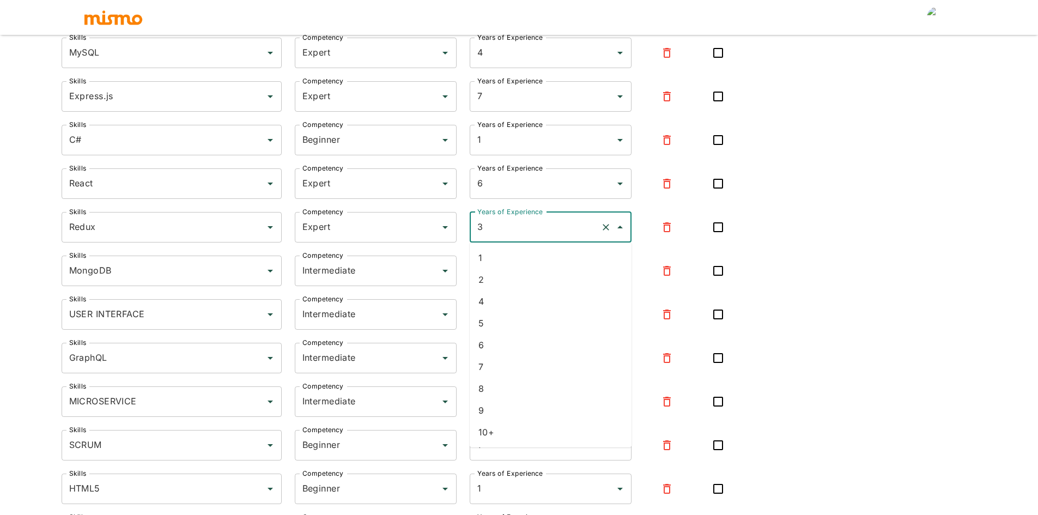
click at [516, 228] on input "3" at bounding box center [536, 227] width 122 height 21
click at [499, 302] on li "4" at bounding box center [551, 302] width 162 height 22
drag, startPoint x: 531, startPoint y: 231, endPoint x: 528, endPoint y: 242, distance: 11.2
click at [530, 230] on input "4" at bounding box center [536, 227] width 122 height 21
click at [504, 348] on li "6" at bounding box center [551, 345] width 162 height 22
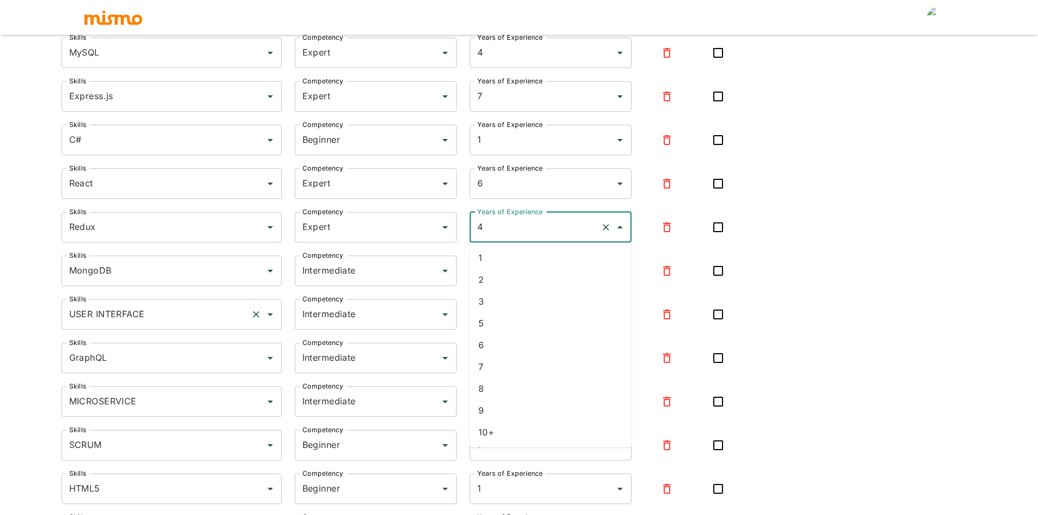
type input "6"
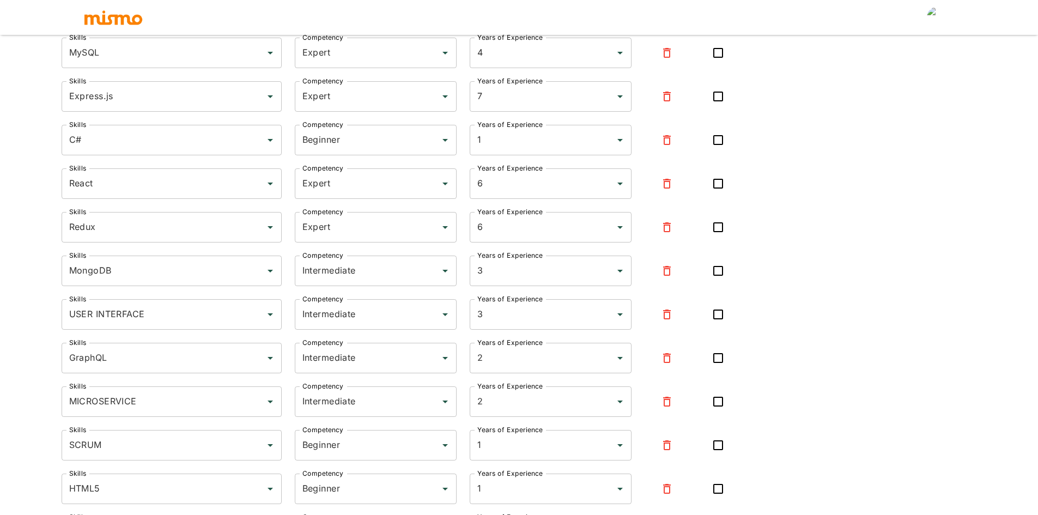
drag, startPoint x: 864, startPoint y: 301, endPoint x: 849, endPoint y: 295, distance: 16.4
click at [864, 300] on div "Skills MySQL Skills Competency Expert Competency Years of Experience 4 Years of…" at bounding box center [520, 465] width 916 height 855
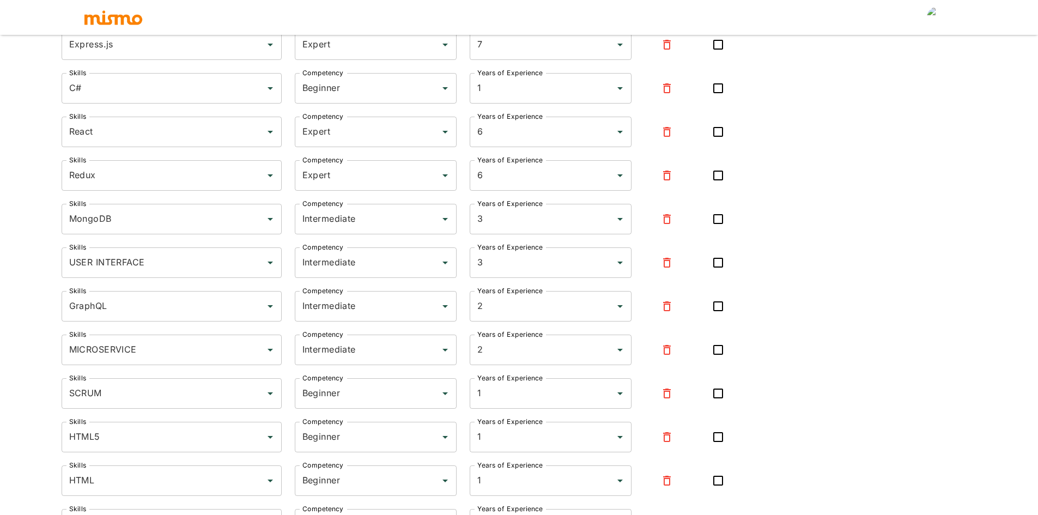
scroll to position [218, 0]
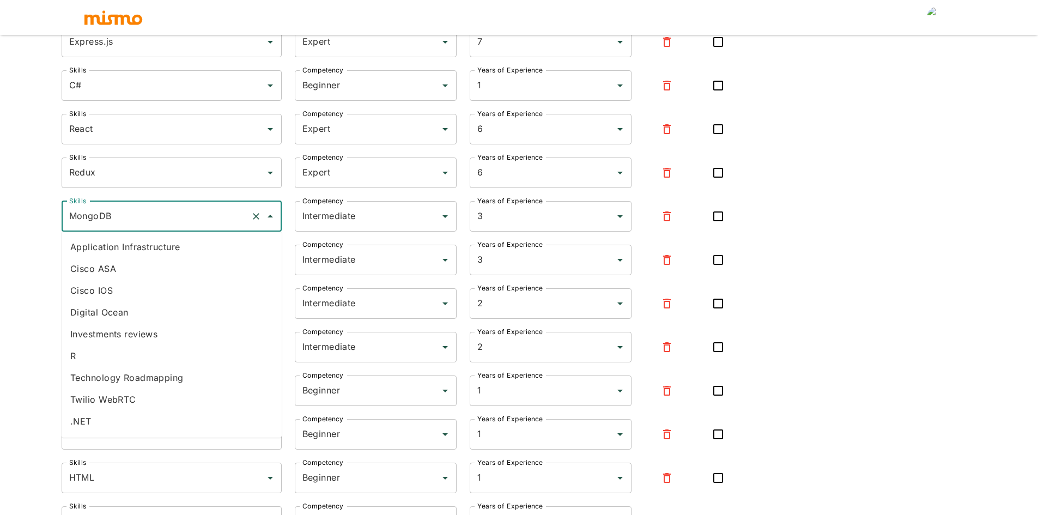
click at [178, 219] on input "MongoDB" at bounding box center [156, 216] width 180 height 21
click at [342, 205] on label "Competency" at bounding box center [322, 200] width 41 height 9
click at [342, 206] on input "Intermediate" at bounding box center [361, 216] width 122 height 21
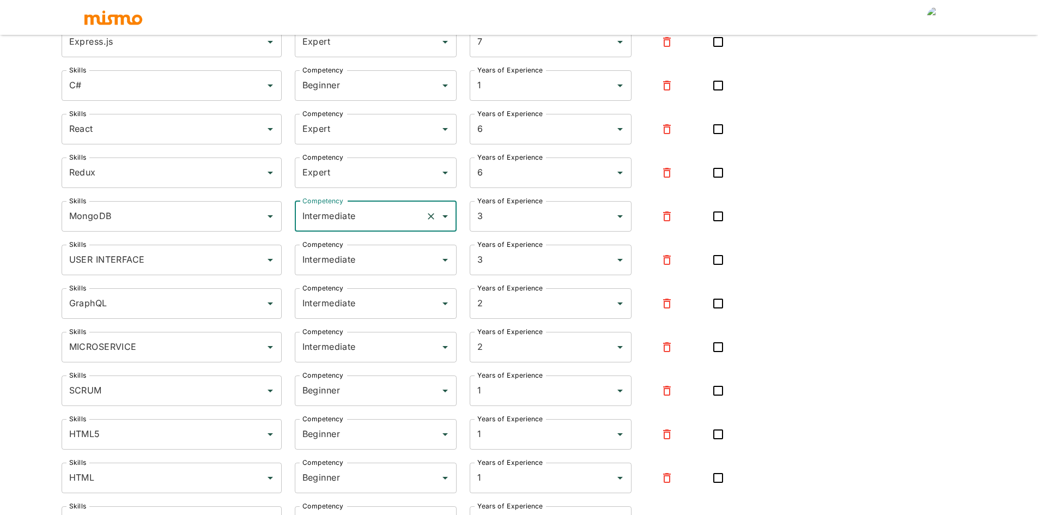
click at [361, 215] on input "Intermediate" at bounding box center [361, 216] width 122 height 21
click at [347, 265] on li "Expert" at bounding box center [376, 269] width 162 height 22
type input "Expert"
click at [510, 221] on input "3" at bounding box center [536, 216] width 122 height 21
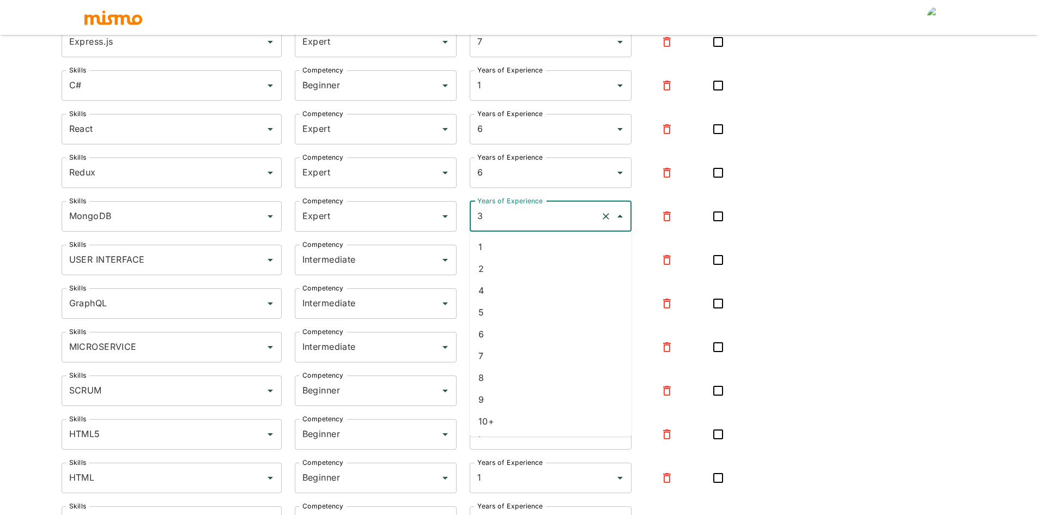
click at [508, 310] on li "5" at bounding box center [551, 312] width 162 height 22
click at [524, 207] on input "5" at bounding box center [536, 216] width 122 height 21
click at [492, 352] on li "7" at bounding box center [551, 356] width 162 height 22
type input "7"
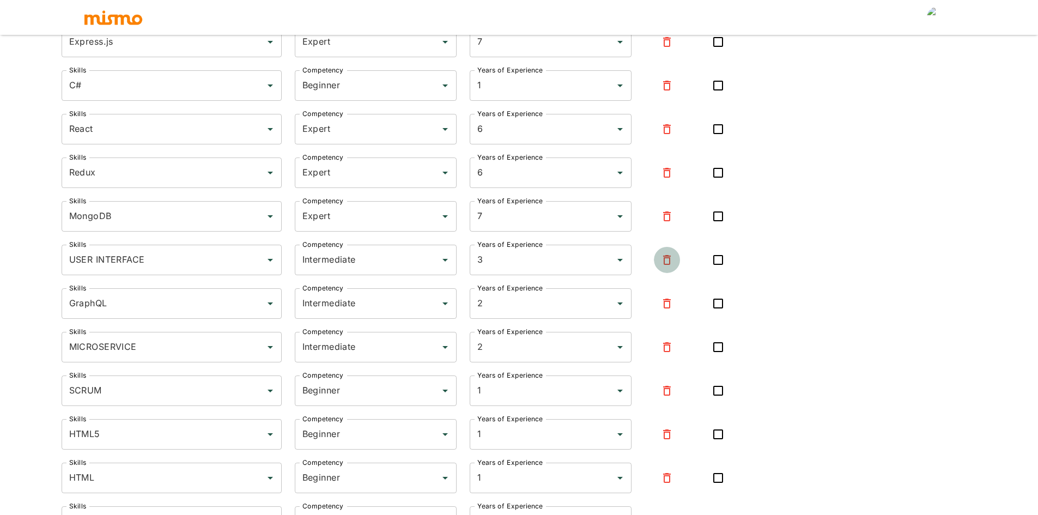
click at [663, 260] on icon "button" at bounding box center [667, 259] width 13 height 13
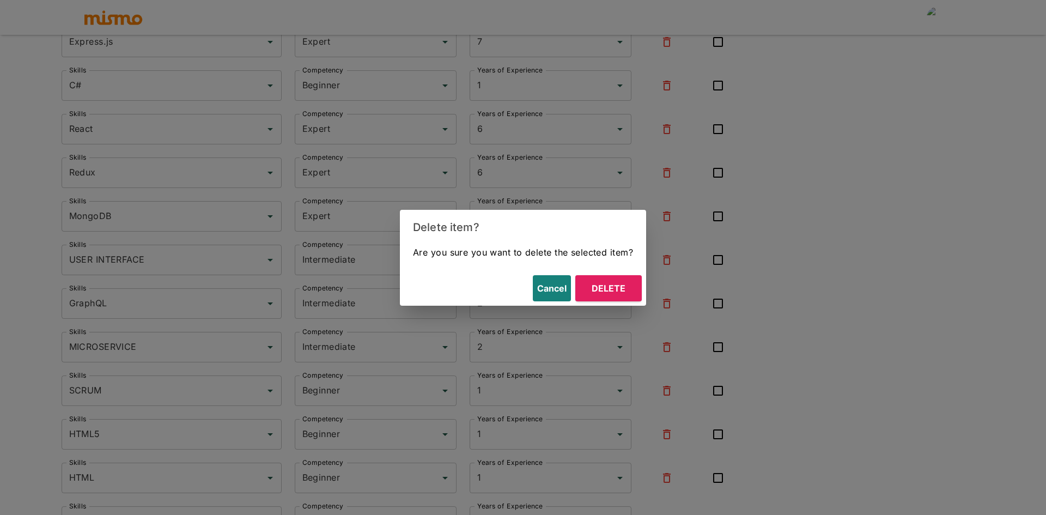
click at [613, 282] on button "Delete" at bounding box center [609, 288] width 66 height 26
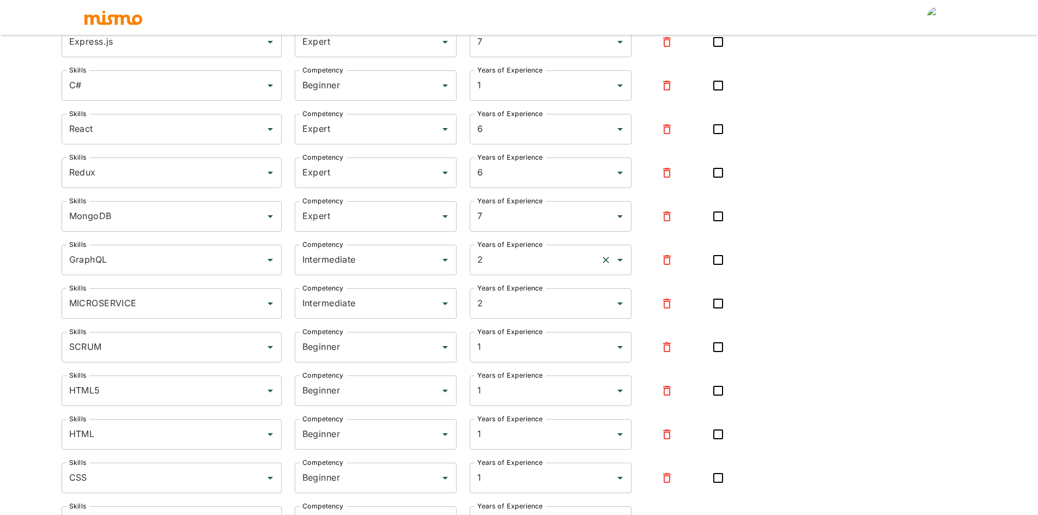
click at [506, 264] on input "2" at bounding box center [536, 260] width 122 height 21
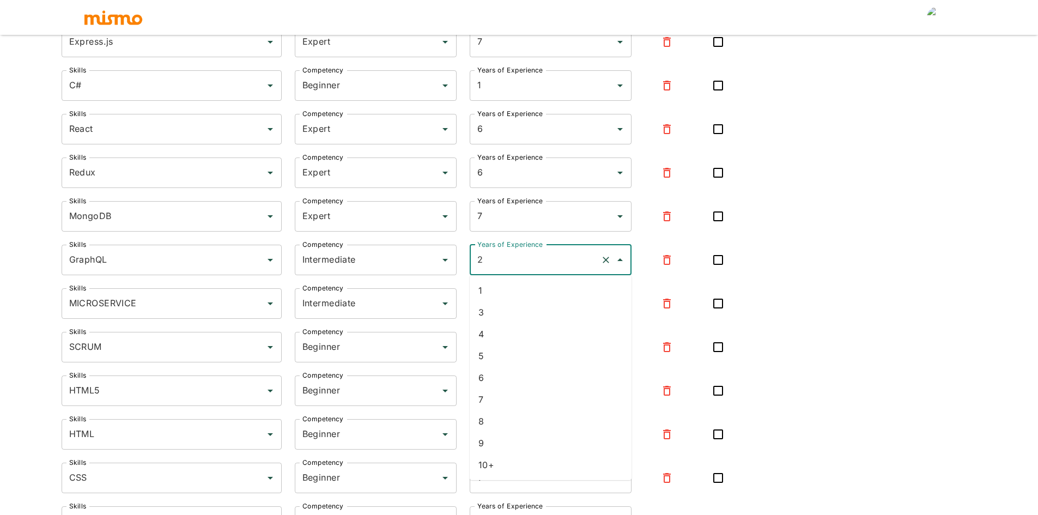
click at [498, 335] on li "4" at bounding box center [551, 334] width 162 height 22
type input "4"
click at [827, 288] on div "Skills MySQL Skills Competency Expert Competency Years of Experience 4 Years of…" at bounding box center [520, 388] width 916 height 811
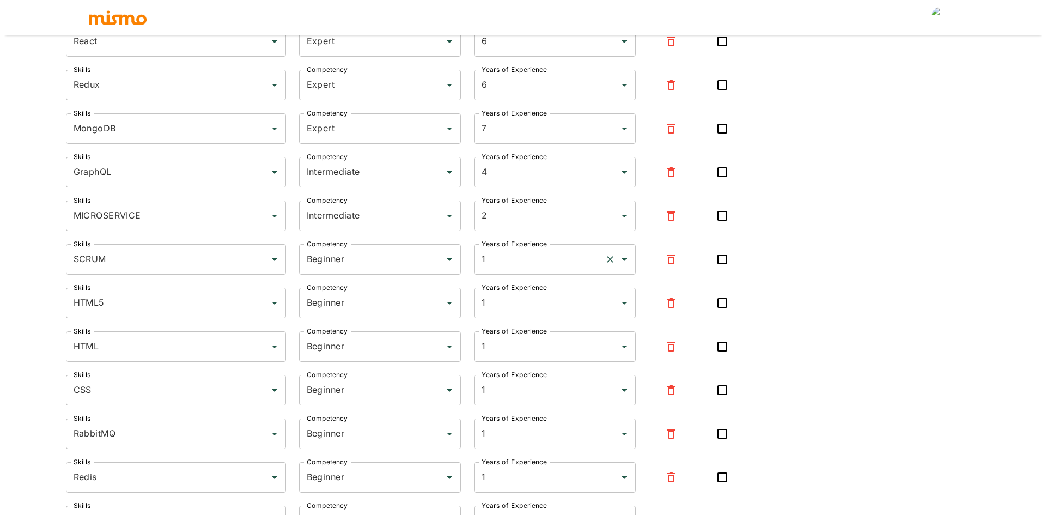
scroll to position [327, 0]
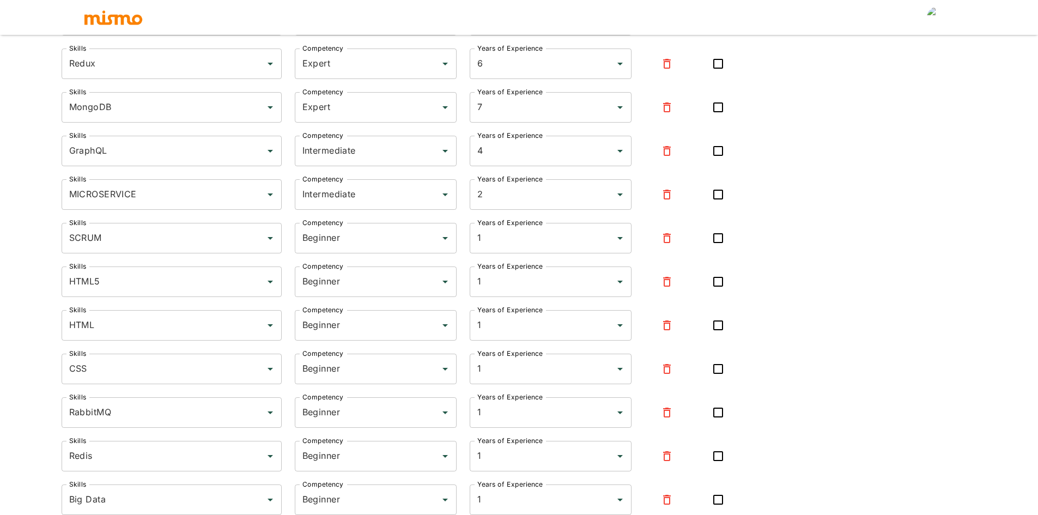
click at [668, 197] on icon "button" at bounding box center [667, 194] width 13 height 13
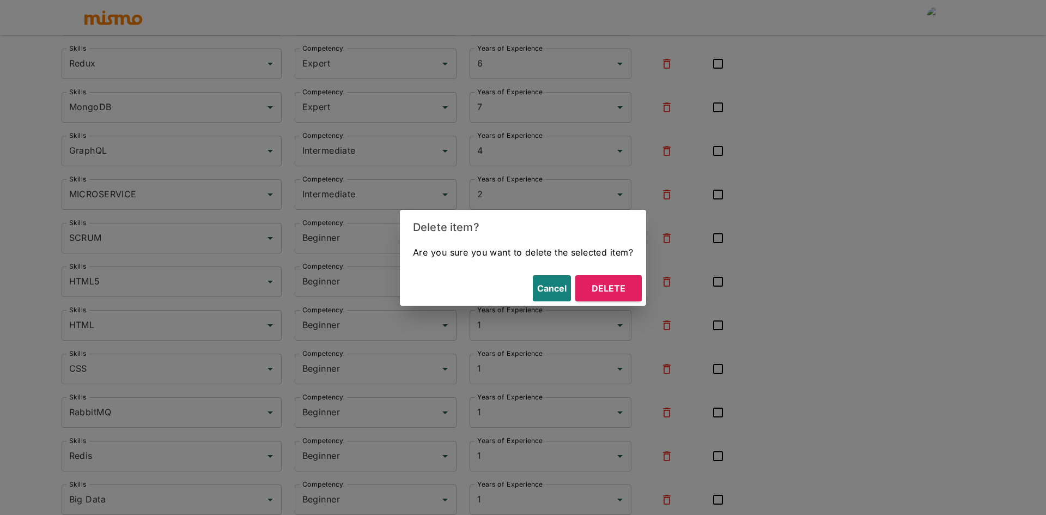
click at [602, 287] on button "Delete" at bounding box center [609, 288] width 66 height 26
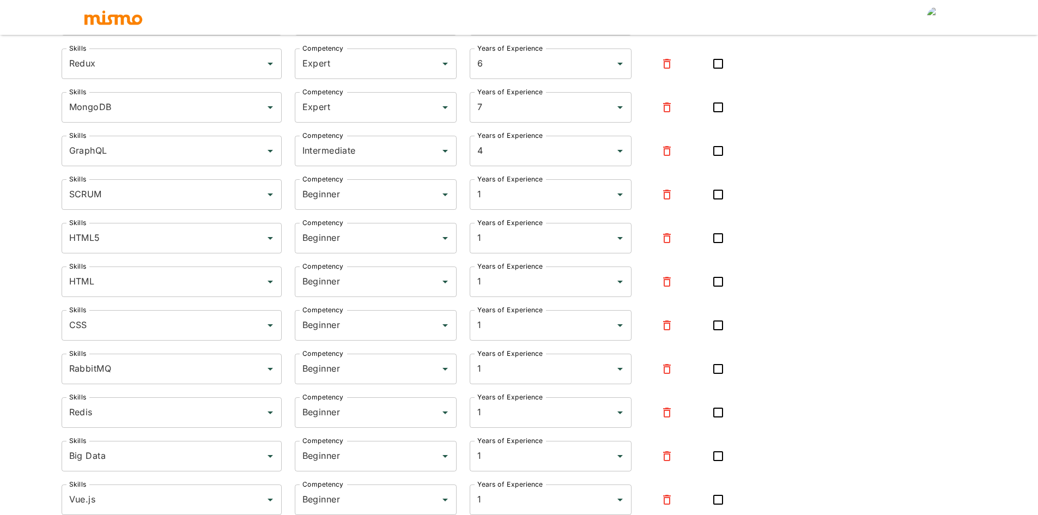
click at [666, 197] on icon "button" at bounding box center [667, 194] width 13 height 13
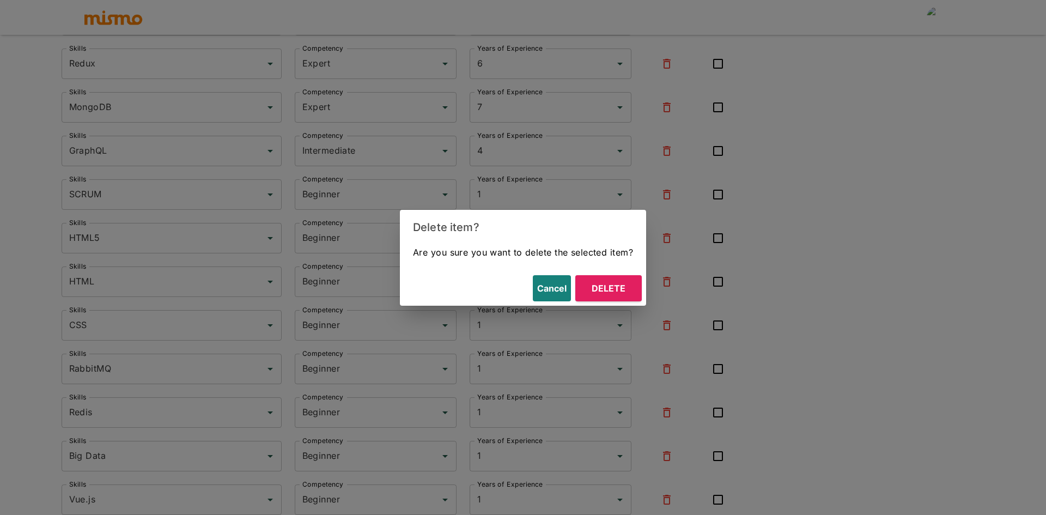
click at [590, 292] on button "Delete" at bounding box center [609, 288] width 66 height 26
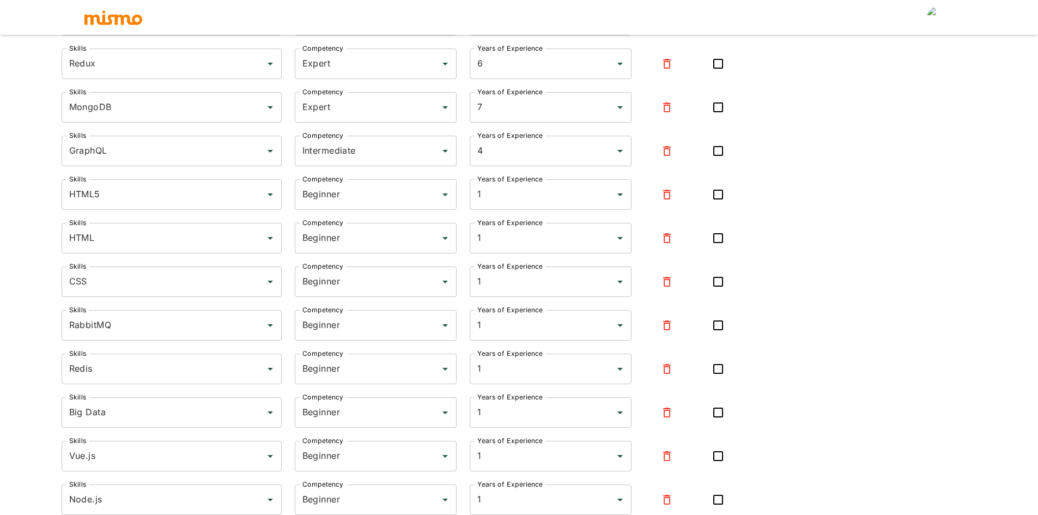
click at [669, 199] on icon "button" at bounding box center [667, 194] width 13 height 13
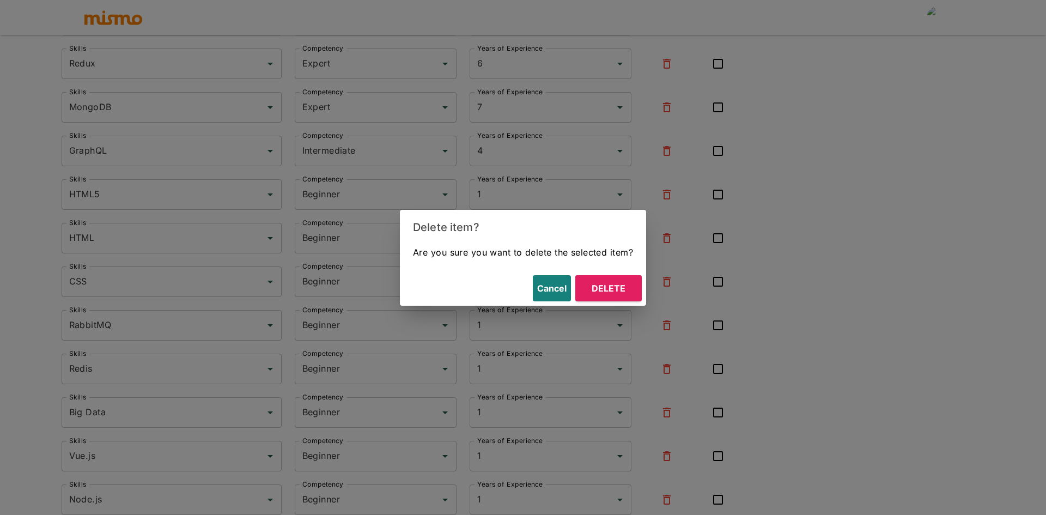
click at [606, 297] on button "Delete" at bounding box center [609, 288] width 66 height 26
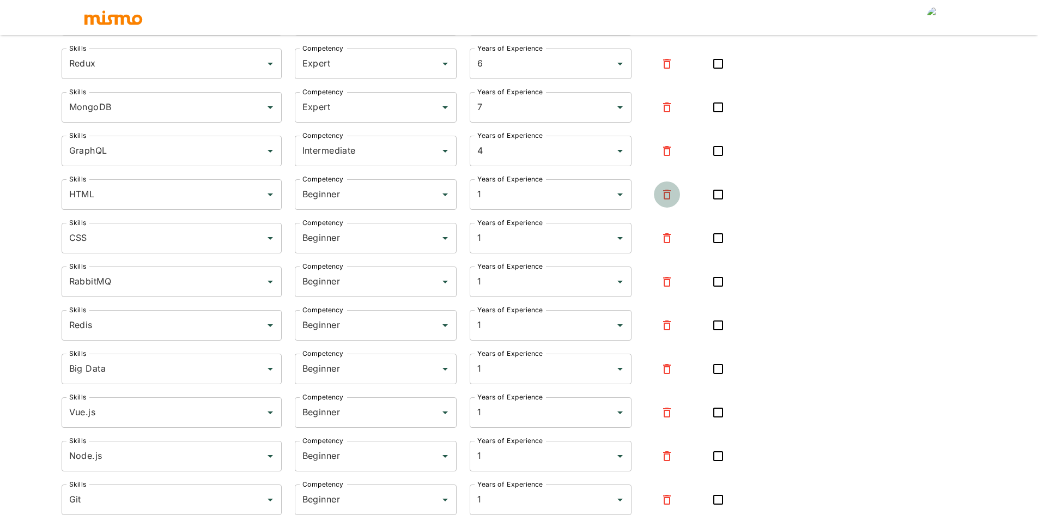
click at [667, 197] on icon "button" at bounding box center [667, 194] width 13 height 13
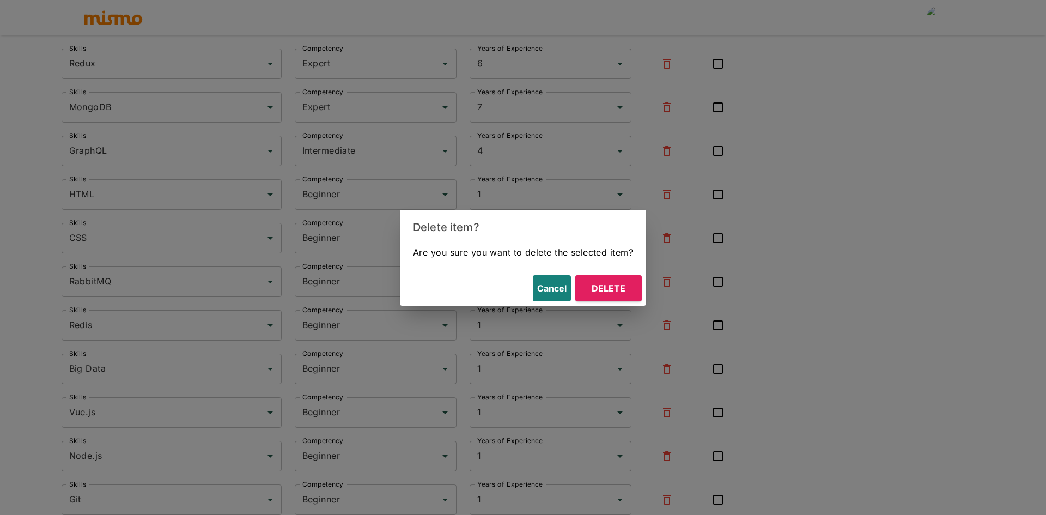
click at [602, 287] on button "Delete" at bounding box center [609, 288] width 66 height 26
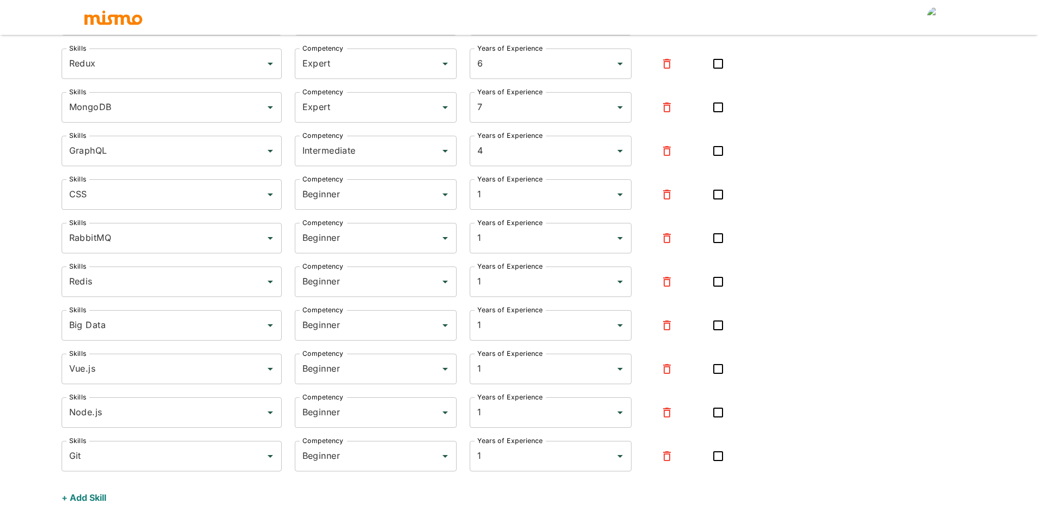
click at [664, 196] on icon "button" at bounding box center [667, 195] width 8 height 10
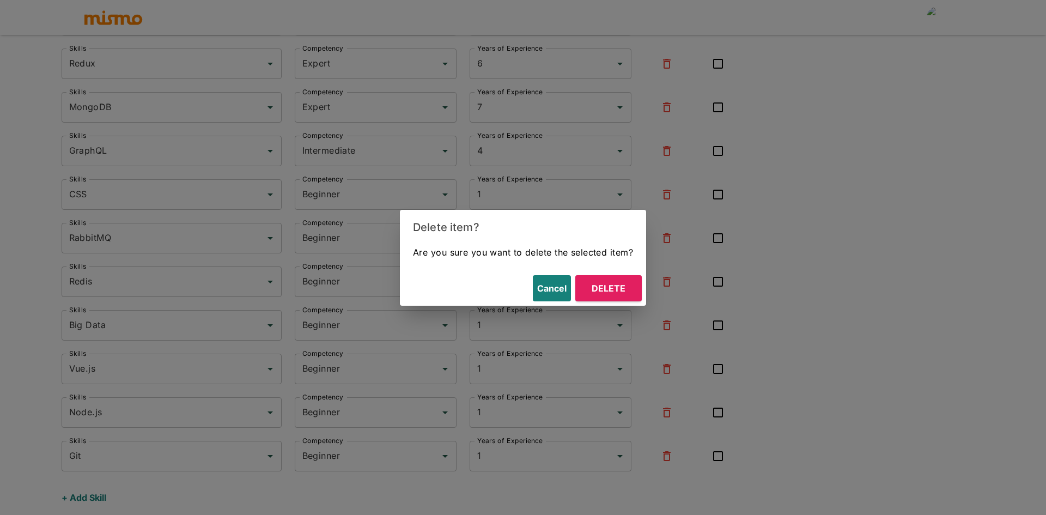
click at [601, 288] on button "Delete" at bounding box center [609, 288] width 66 height 26
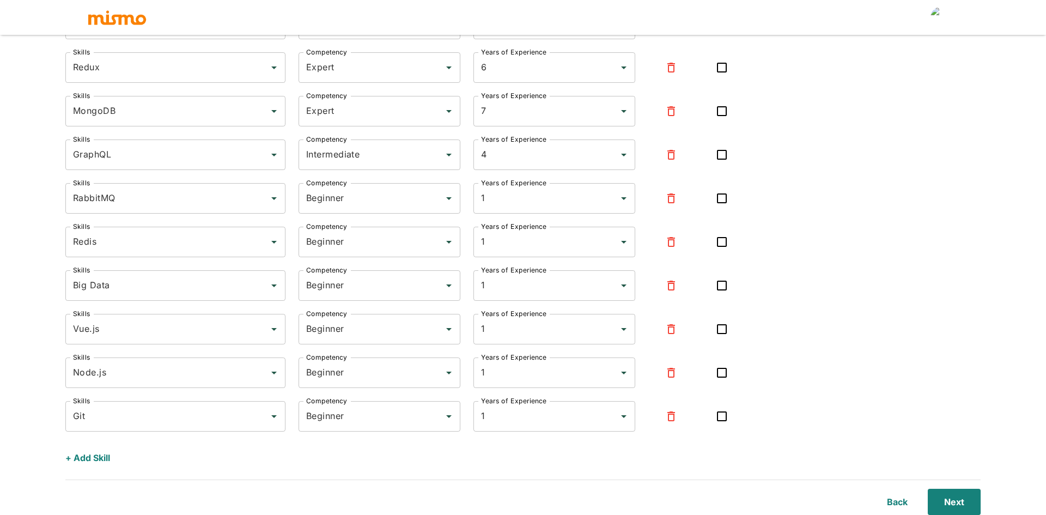
scroll to position [323, 0]
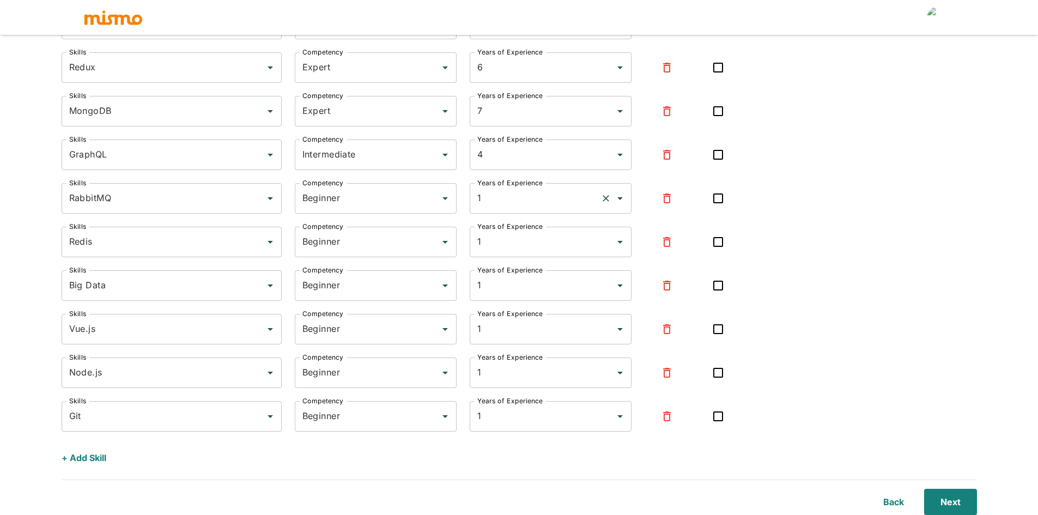
click at [507, 197] on input "1" at bounding box center [536, 198] width 122 height 21
click at [371, 208] on input "Beginner" at bounding box center [361, 198] width 122 height 21
click at [350, 231] on li "Intermediate" at bounding box center [376, 229] width 162 height 22
type input "Intermediate"
click at [511, 197] on input "1" at bounding box center [536, 198] width 122 height 21
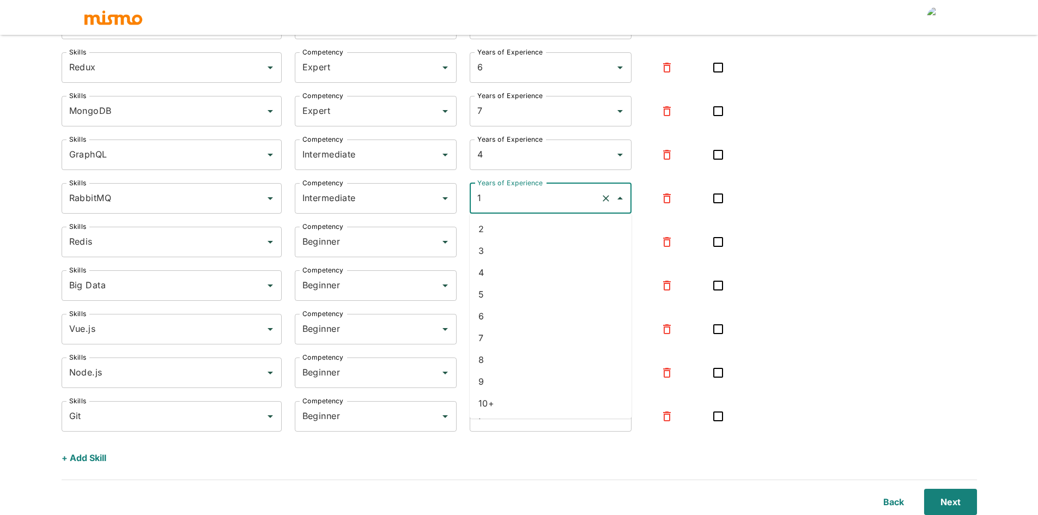
click at [511, 271] on li "4" at bounding box center [551, 273] width 162 height 22
type input "4"
click at [358, 243] on input "Beginner" at bounding box center [361, 242] width 122 height 21
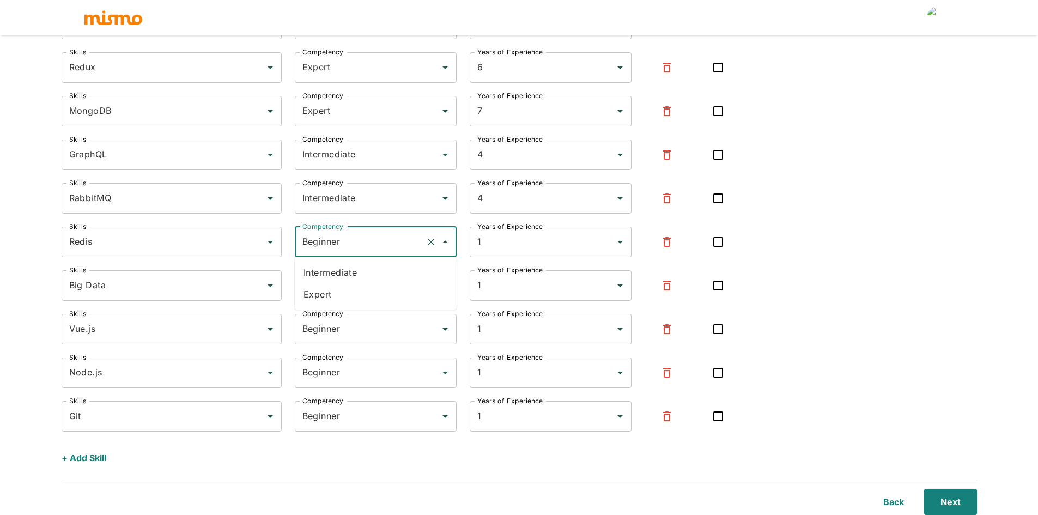
click at [351, 274] on li "Intermediate" at bounding box center [376, 273] width 162 height 22
type input "Intermediate"
click at [489, 244] on input "1" at bounding box center [536, 242] width 122 height 21
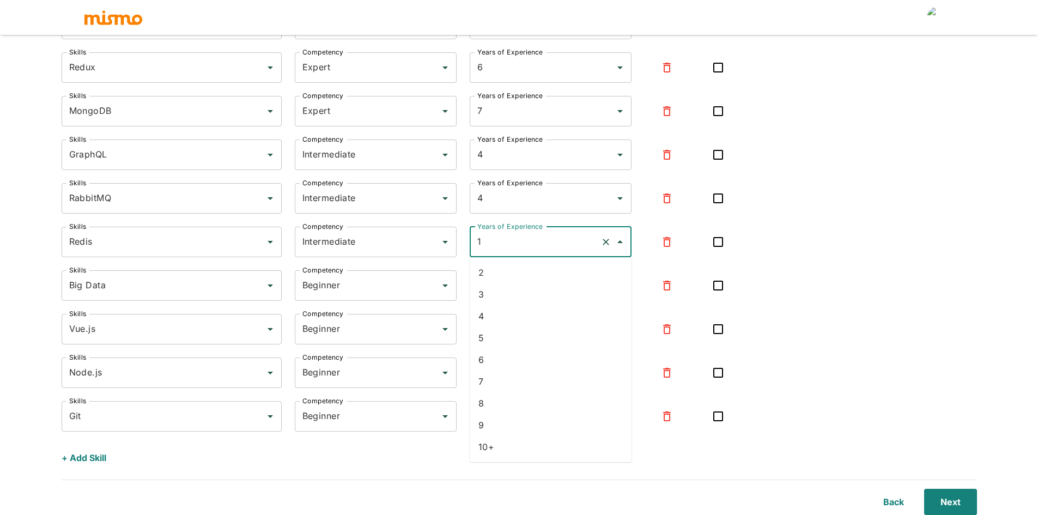
click at [506, 316] on li "4" at bounding box center [551, 316] width 162 height 22
type input "4"
click at [362, 292] on input "Beginner" at bounding box center [361, 285] width 122 height 21
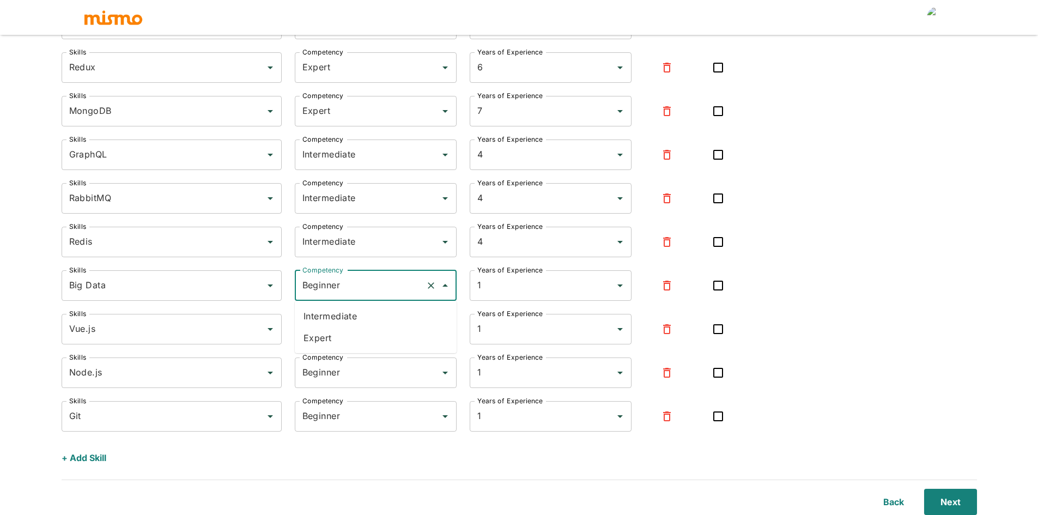
click at [672, 285] on icon "button" at bounding box center [667, 285] width 13 height 13
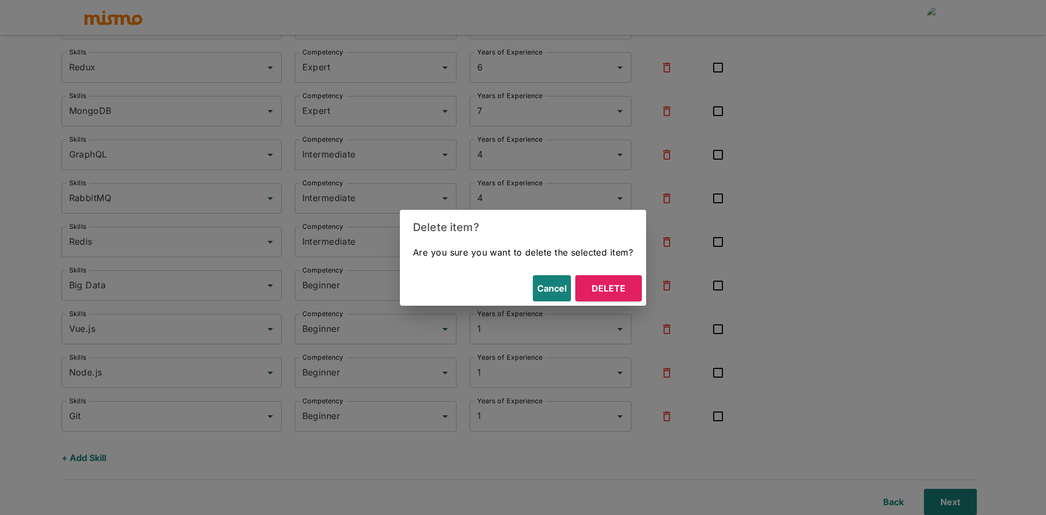
click at [626, 282] on button "Delete" at bounding box center [609, 288] width 66 height 26
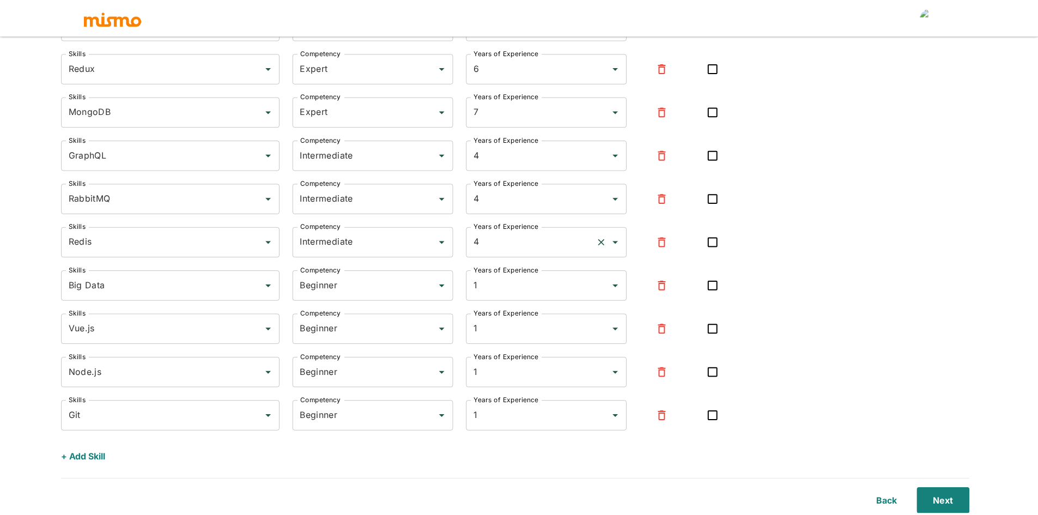
scroll to position [280, 0]
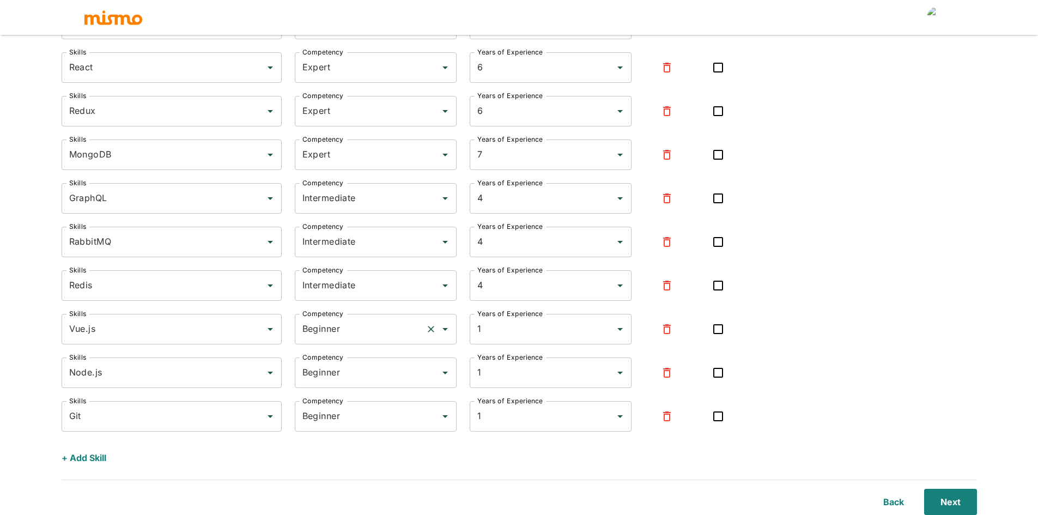
click at [364, 324] on input "Beginner" at bounding box center [361, 329] width 122 height 21
click at [353, 360] on li "Intermediate" at bounding box center [376, 360] width 162 height 22
type input "Intermediate"
click at [489, 322] on input "1" at bounding box center [536, 329] width 122 height 21
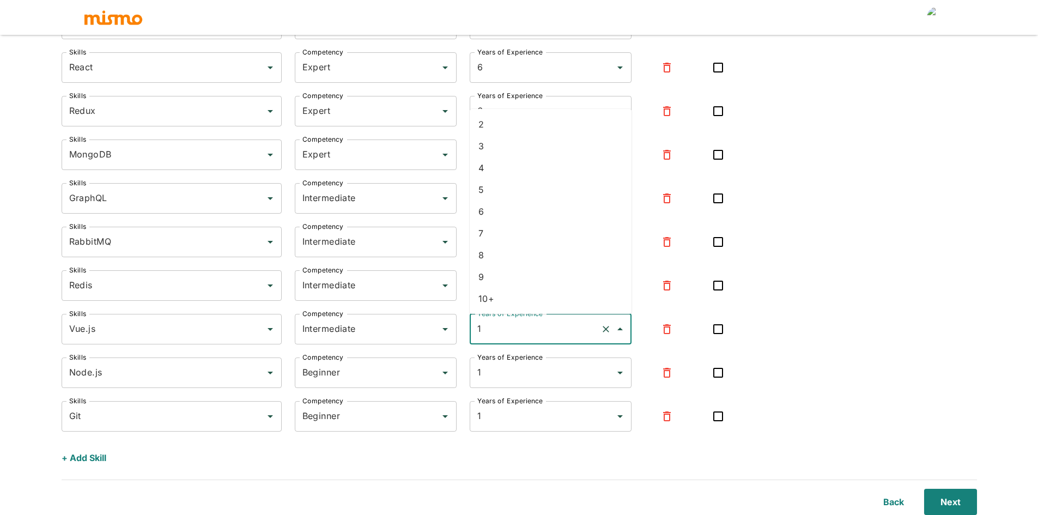
click at [505, 126] on li "2" at bounding box center [551, 124] width 162 height 22
type input "2"
click at [833, 304] on div "Skills MySQL Skills Competency Expert Competency Years of Experience 4 Years of…" at bounding box center [520, 196] width 916 height 549
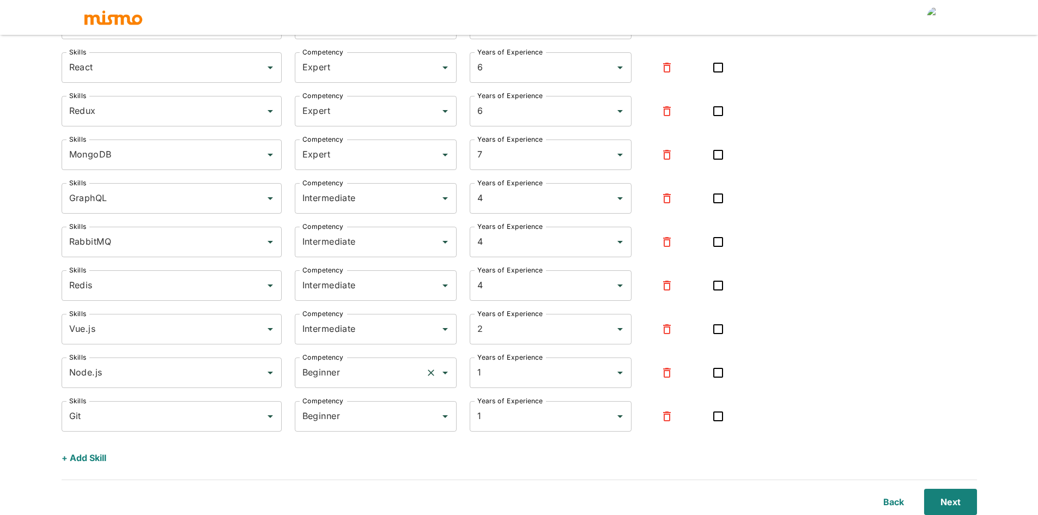
click at [358, 374] on input "Beginner" at bounding box center [361, 372] width 122 height 21
drag, startPoint x: 343, startPoint y: 422, endPoint x: 431, endPoint y: 391, distance: 93.8
click at [343, 422] on li "Expert" at bounding box center [376, 425] width 162 height 22
type input "Expert"
click at [512, 376] on input "1" at bounding box center [536, 372] width 122 height 21
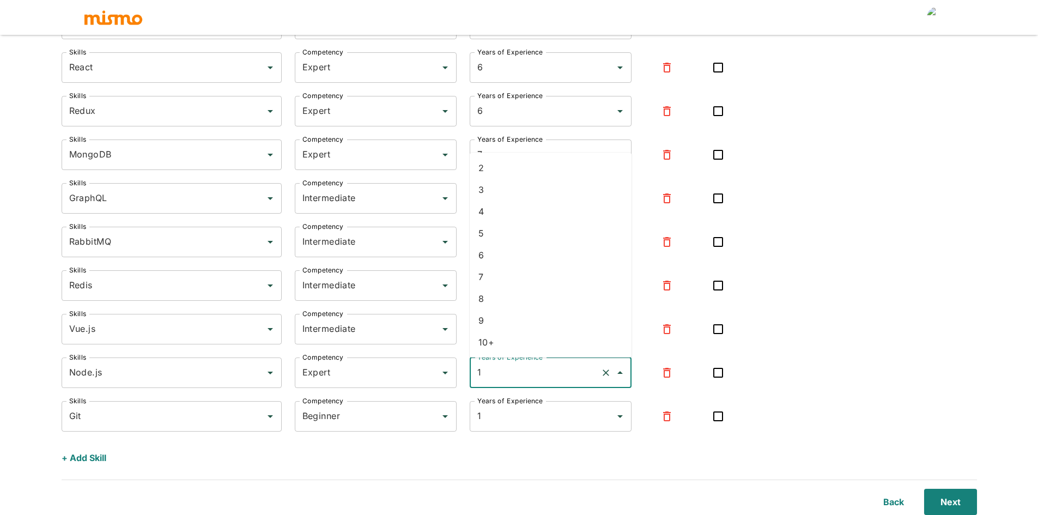
click at [510, 275] on li "7" at bounding box center [551, 277] width 162 height 22
type input "7"
click at [368, 418] on input "Beginner" at bounding box center [361, 416] width 122 height 21
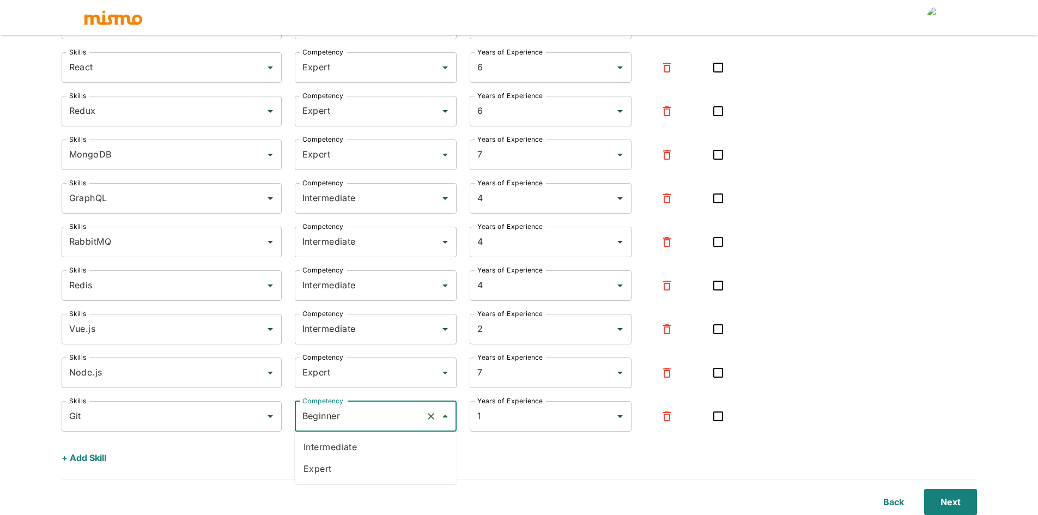
click at [355, 466] on li "Expert" at bounding box center [376, 469] width 162 height 22
type input "Expert"
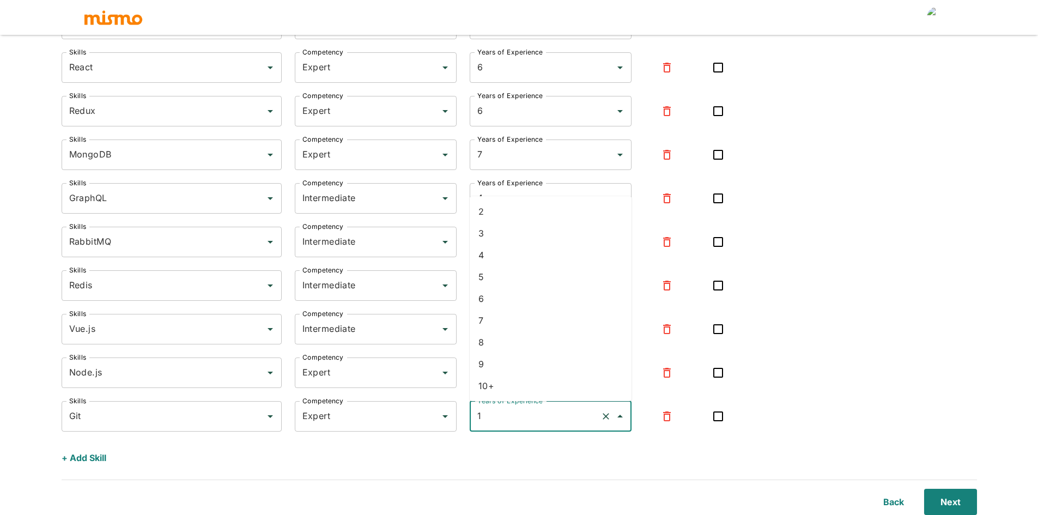
click at [513, 423] on input "1" at bounding box center [536, 416] width 122 height 21
click at [498, 346] on li "8" at bounding box center [551, 342] width 162 height 22
type input "8"
click at [497, 416] on input "8" at bounding box center [536, 416] width 122 height 21
click at [835, 344] on div "Skills MySQL Skills Competency Expert Competency Years of Experience 4 Years of…" at bounding box center [520, 196] width 916 height 549
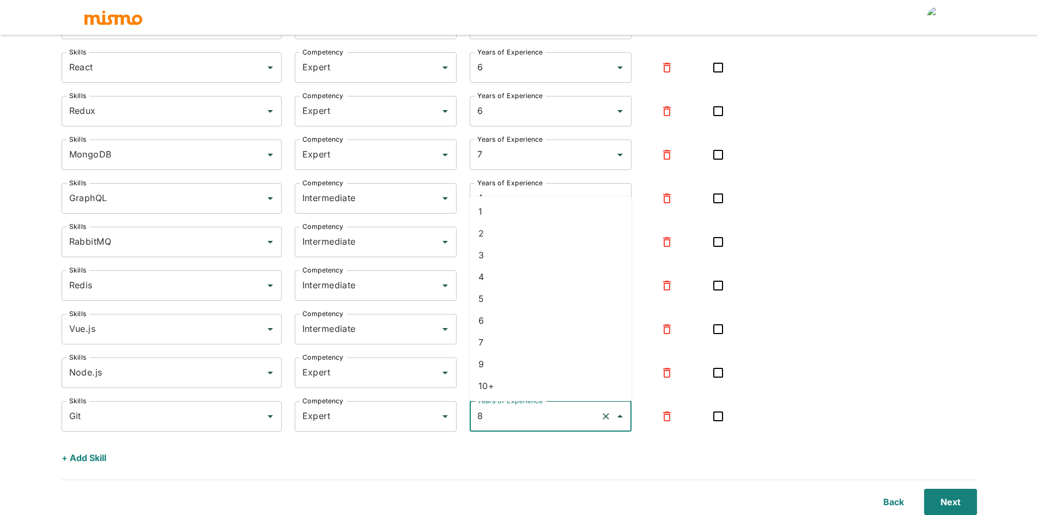
click at [529, 409] on input "8" at bounding box center [536, 416] width 122 height 21
click at [845, 349] on div "Skills MySQL Skills Competency Expert Competency Years of Experience 4 Years of…" at bounding box center [520, 196] width 916 height 549
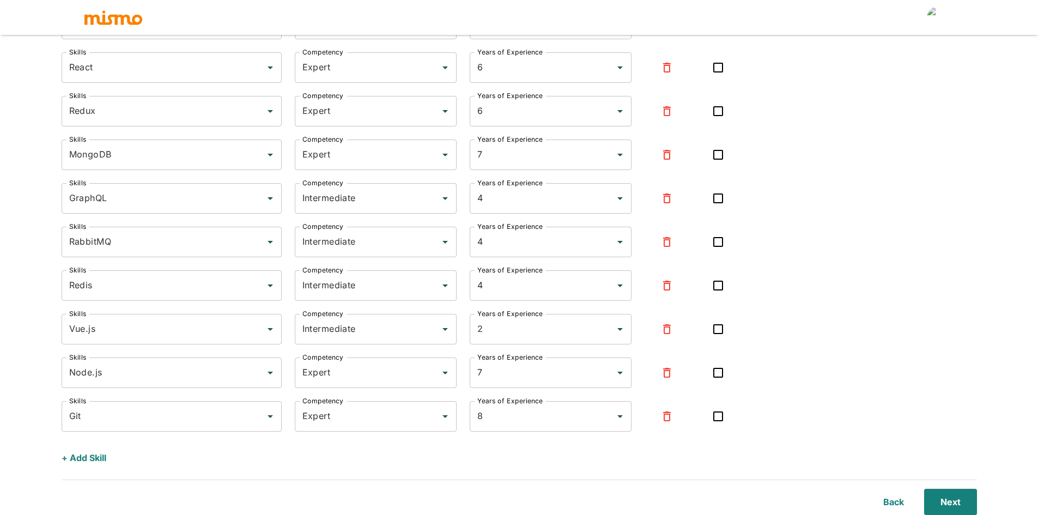
click at [762, 307] on div "Skills MySQL Skills Competency Expert Competency Years of Experience 4 Years of…" at bounding box center [520, 196] width 916 height 549
click at [800, 365] on div "Skills MySQL Skills Competency Expert Competency Years of Experience 4 Years of…" at bounding box center [520, 196] width 916 height 549
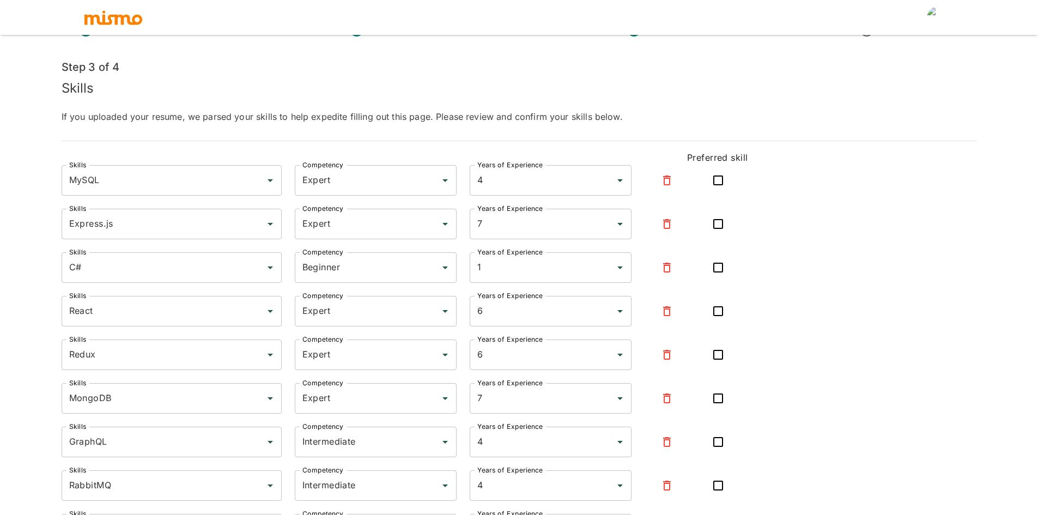
scroll to position [0, 0]
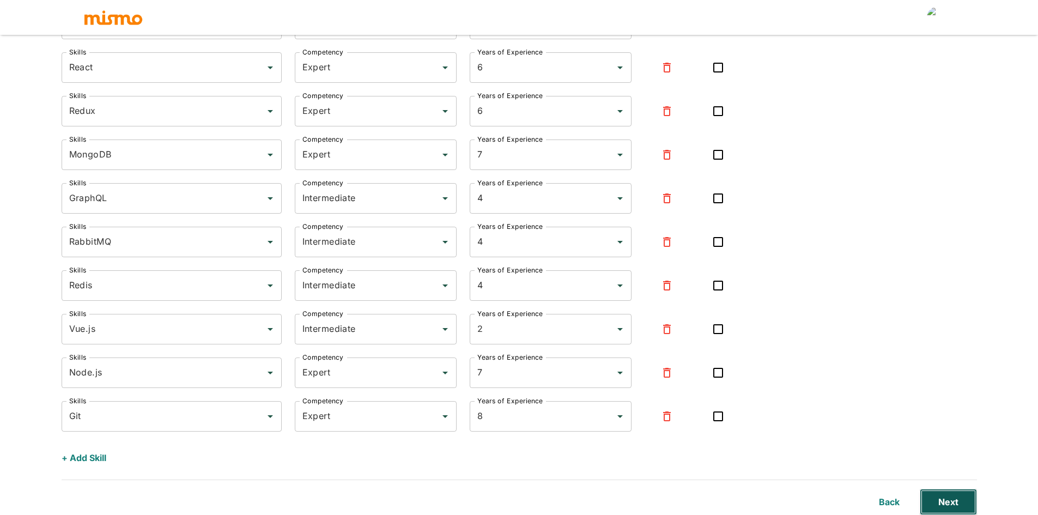
click at [956, 505] on button "Next" at bounding box center [948, 502] width 57 height 26
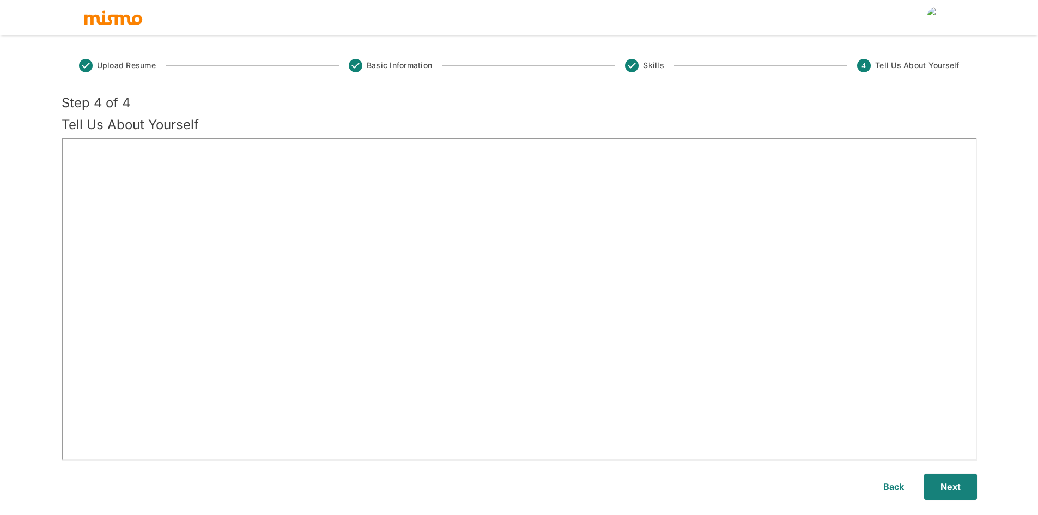
click at [699, 473] on div "Back Next" at bounding box center [510, 480] width 933 height 39
